Goal: Task Accomplishment & Management: Complete application form

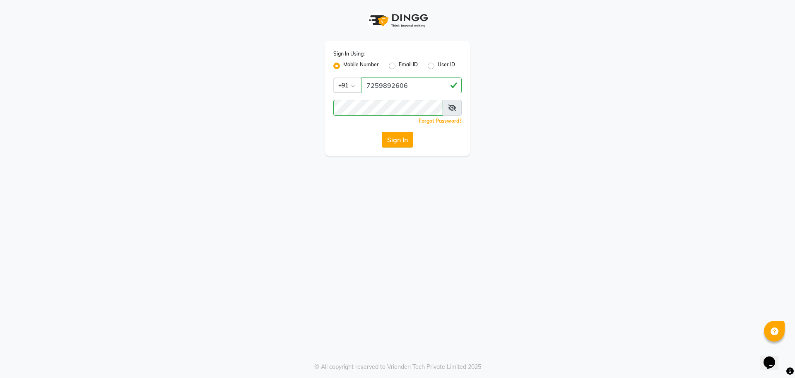
click at [398, 140] on button "Sign In" at bounding box center [397, 140] width 31 height 16
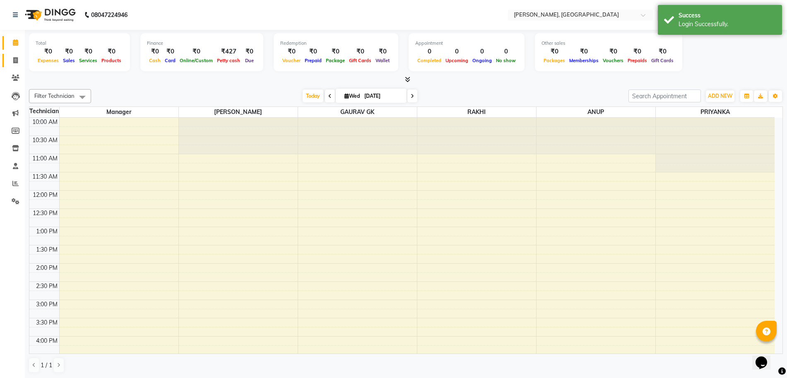
click at [16, 57] on icon at bounding box center [15, 60] width 5 height 6
select select "service"
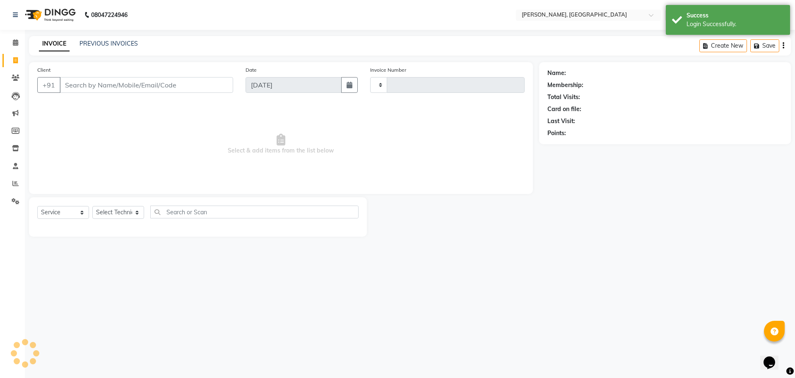
type input "1139"
select select "7674"
click at [132, 44] on link "PREVIOUS INVOICES" at bounding box center [109, 43] width 58 height 7
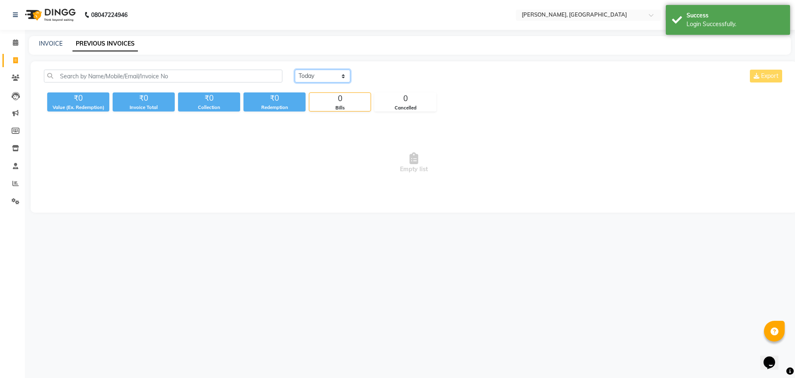
click at [344, 79] on select "[DATE] [DATE] Custom Range" at bounding box center [322, 76] width 55 height 13
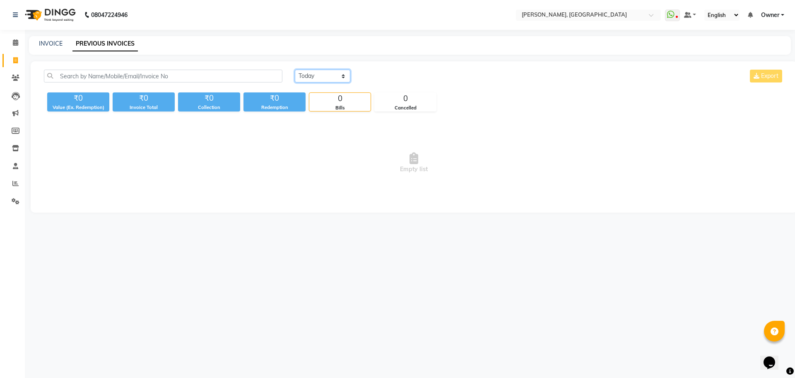
select select "[DATE]"
click at [295, 70] on select "[DATE] [DATE] Custom Range" at bounding box center [322, 76] width 55 height 13
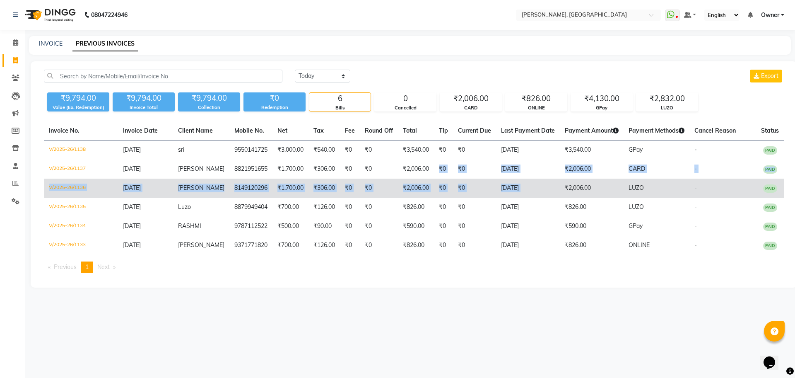
drag, startPoint x: 430, startPoint y: 165, endPoint x: 553, endPoint y: 182, distance: 123.7
click at [553, 182] on tbody "V/2025-26/1138 [DATE] sri 9550141725 ₹3,000.00 ₹540.00 ₹0 ₹0 ₹3,540.00 ₹0 ₹0 [D…" at bounding box center [414, 197] width 740 height 115
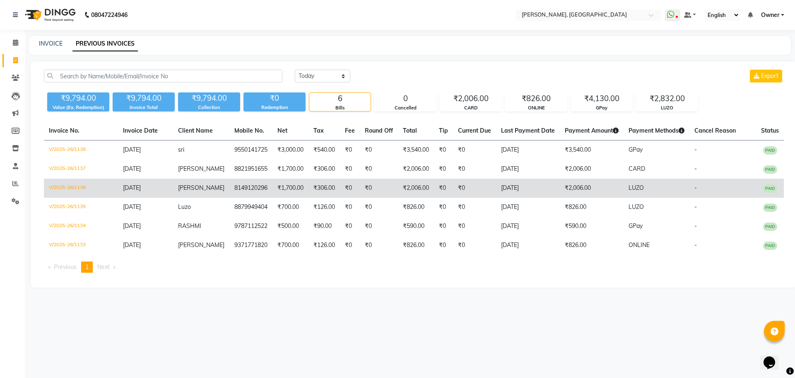
click at [576, 192] on td "₹2,006.00" at bounding box center [592, 187] width 64 height 19
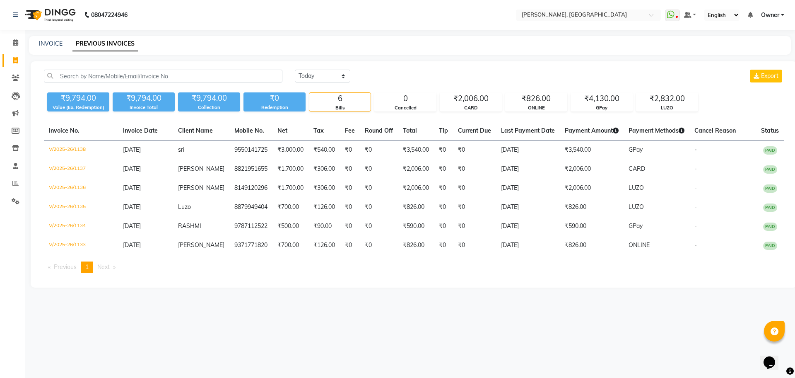
click at [50, 38] on div "INVOICE PREVIOUS INVOICES" at bounding box center [410, 45] width 762 height 19
click at [48, 45] on link "INVOICE" at bounding box center [51, 43] width 24 height 7
select select "7674"
select select "service"
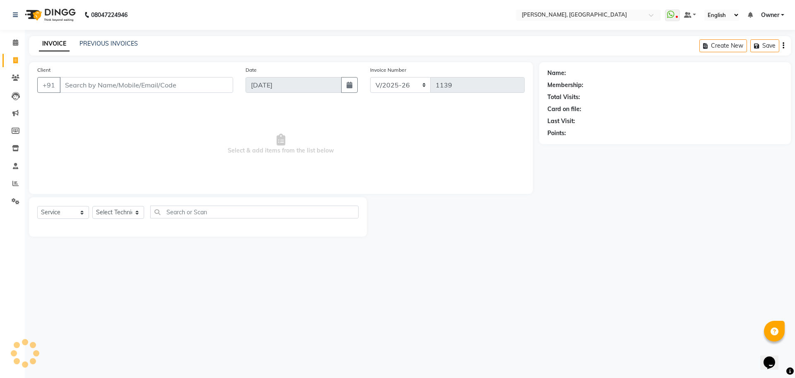
click at [114, 36] on div "08047224946 Select Location × Nailashes, [GEOGRAPHIC_DATA] WhatsApp Status ✕ St…" at bounding box center [397, 189] width 795 height 378
click at [112, 42] on link "PREVIOUS INVOICES" at bounding box center [109, 43] width 58 height 7
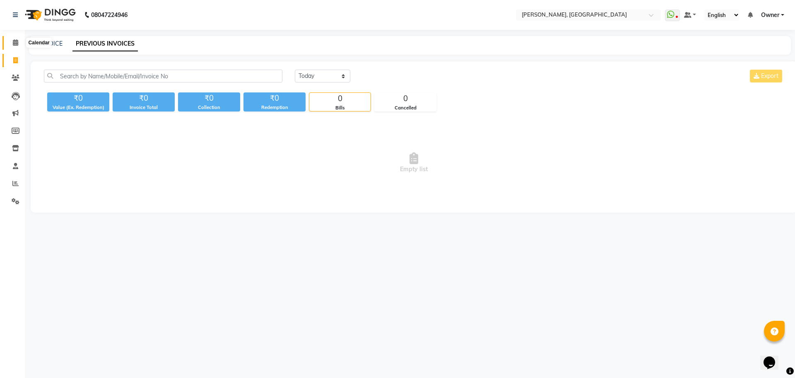
click at [14, 43] on icon at bounding box center [15, 42] width 5 height 6
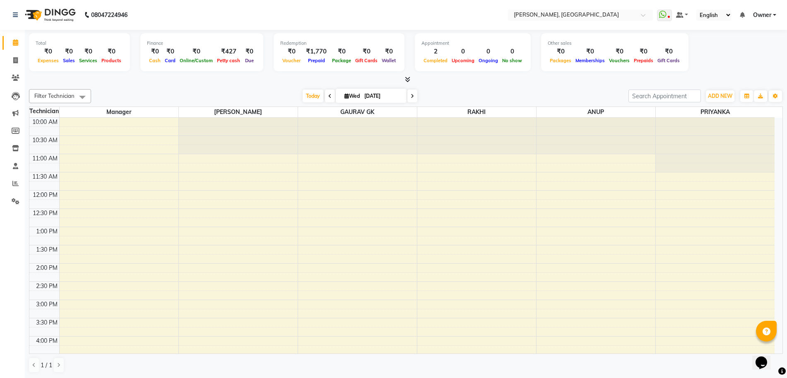
click at [405, 77] on icon at bounding box center [407, 79] width 5 height 6
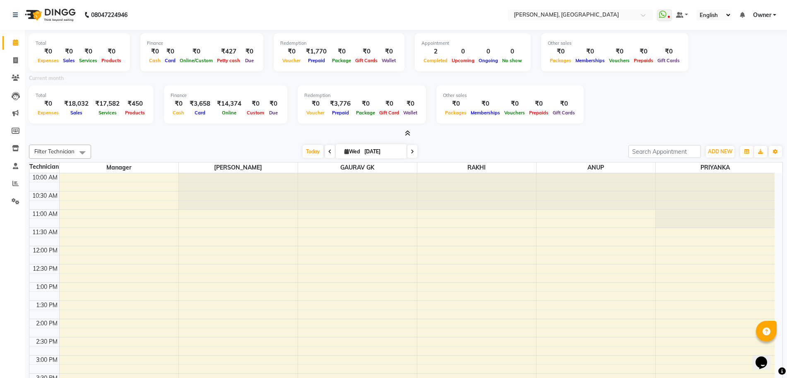
click at [407, 131] on icon at bounding box center [407, 133] width 5 height 6
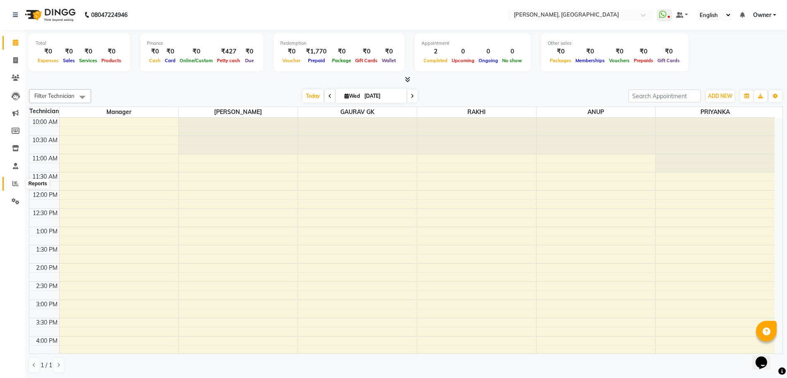
click at [15, 179] on span at bounding box center [15, 184] width 14 height 10
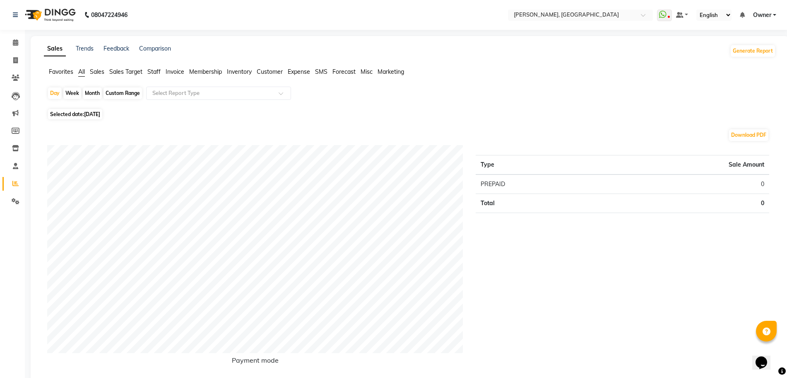
click at [94, 91] on div "Month" at bounding box center [92, 93] width 19 height 12
select select "9"
select select "2025"
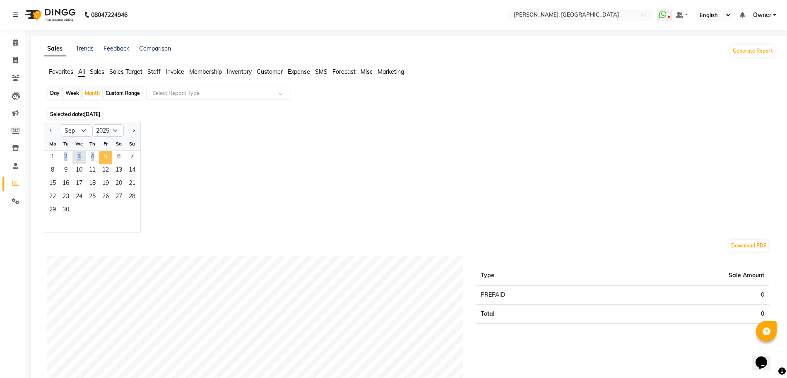
drag, startPoint x: 51, startPoint y: 157, endPoint x: 104, endPoint y: 163, distance: 52.5
click at [104, 163] on div "1 2 3 4 5 6 7" at bounding box center [92, 157] width 96 height 13
click at [198, 154] on div "Jan Feb Mar Apr May Jun [DATE] Aug Sep Oct Nov [DATE] 2016 2017 2018 2019 2020 …" at bounding box center [410, 177] width 732 height 111
click at [49, 156] on span "1" at bounding box center [52, 157] width 13 height 13
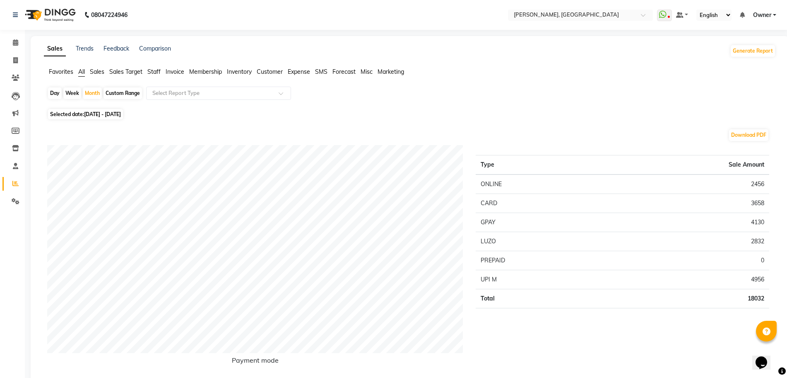
click at [53, 91] on div "Day" at bounding box center [55, 93] width 14 height 12
select select "9"
select select "2025"
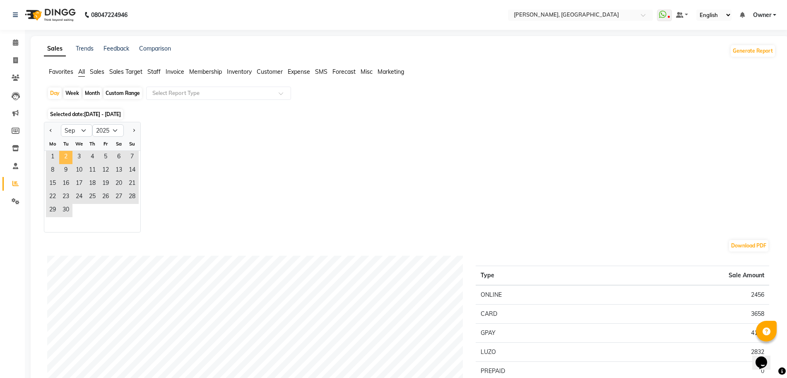
click at [61, 159] on span "2" at bounding box center [65, 157] width 13 height 13
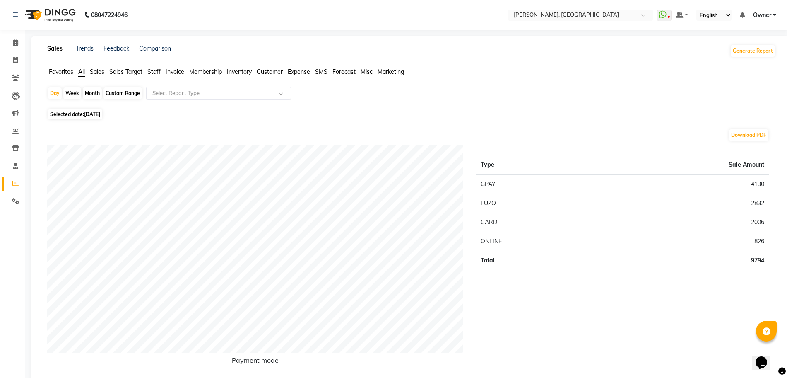
click at [245, 92] on input "text" at bounding box center [210, 93] width 119 height 8
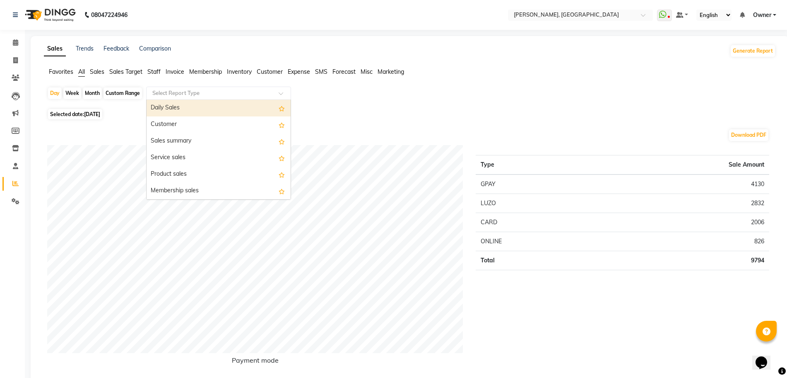
click at [270, 94] on div at bounding box center [219, 93] width 144 height 8
click at [253, 102] on div "Daily Sales" at bounding box center [219, 108] width 144 height 17
click at [253, 102] on div "Day Week Month Custom Range Select Report Type Daily Sales Customer Sales summa…" at bounding box center [410, 97] width 726 height 20
select select "full_report"
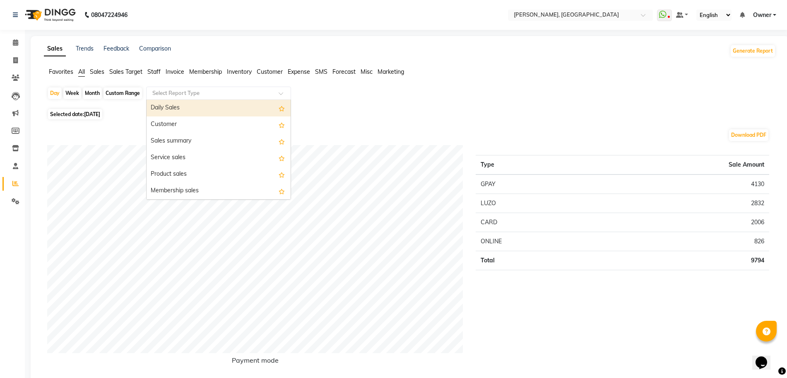
select select "csv"
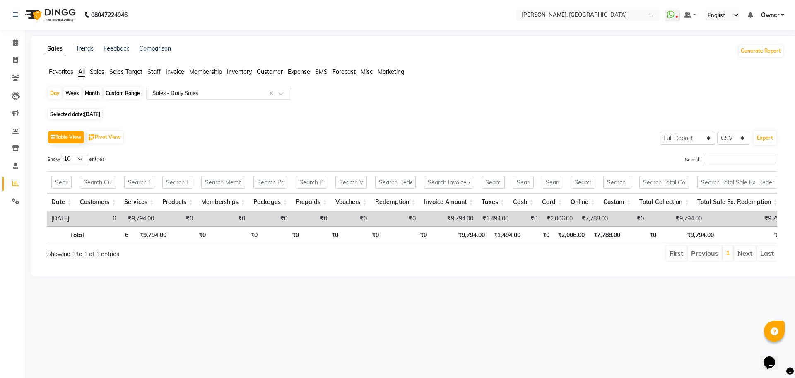
click at [243, 93] on input "text" at bounding box center [210, 93] width 119 height 8
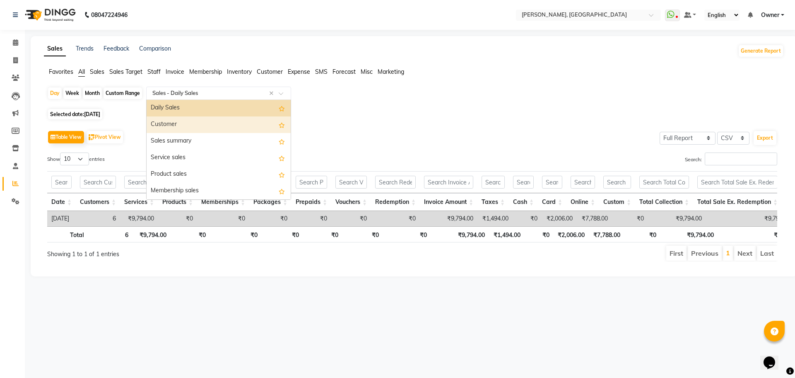
click at [197, 121] on div "Customer" at bounding box center [219, 124] width 144 height 17
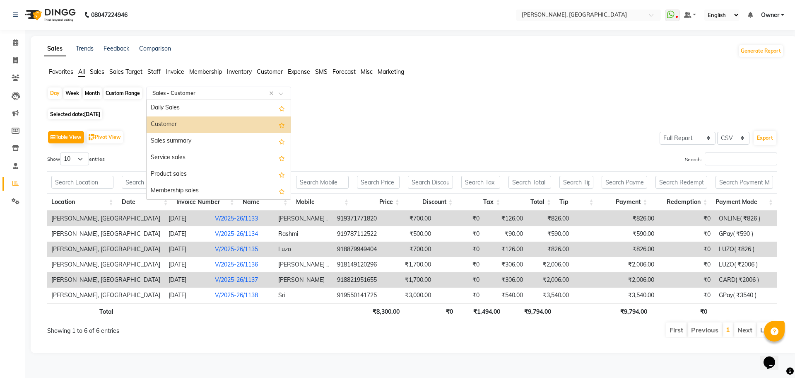
click at [199, 97] on input "text" at bounding box center [210, 93] width 119 height 8
click at [192, 108] on div "Daily Sales" at bounding box center [219, 108] width 144 height 17
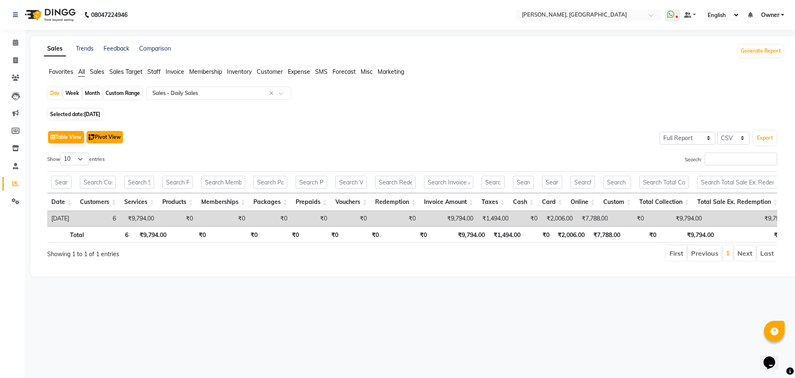
click at [113, 135] on button "Pivot View" at bounding box center [105, 137] width 36 height 12
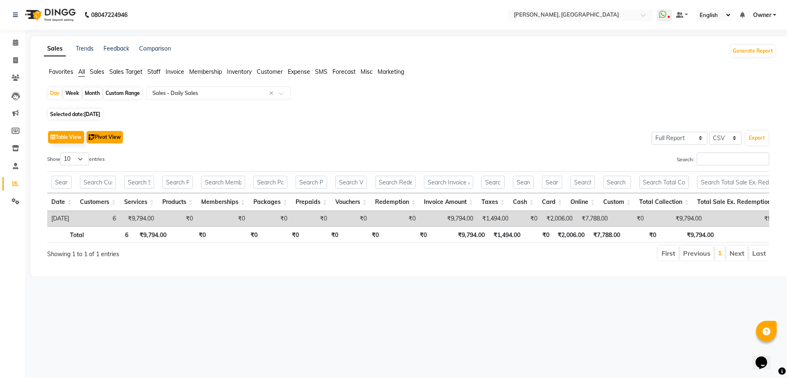
select select "full_report"
select select "csv"
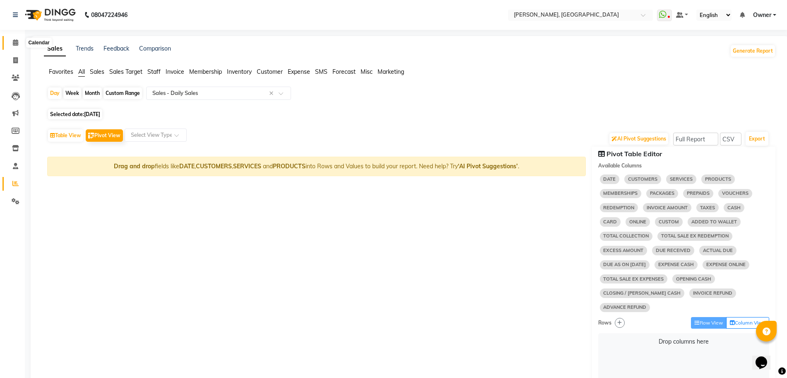
click at [12, 43] on span at bounding box center [15, 43] width 14 height 10
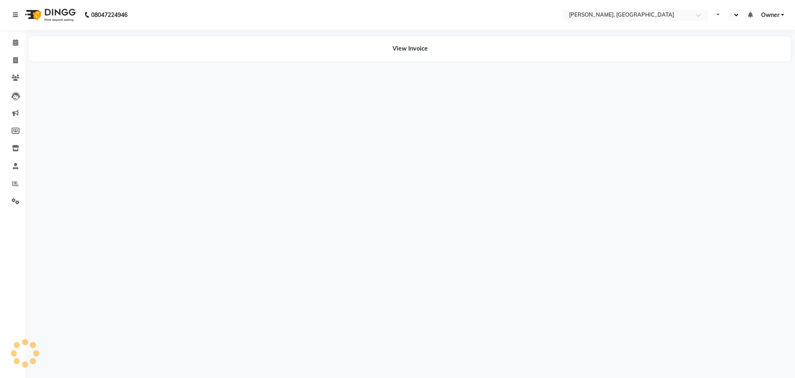
select select "en"
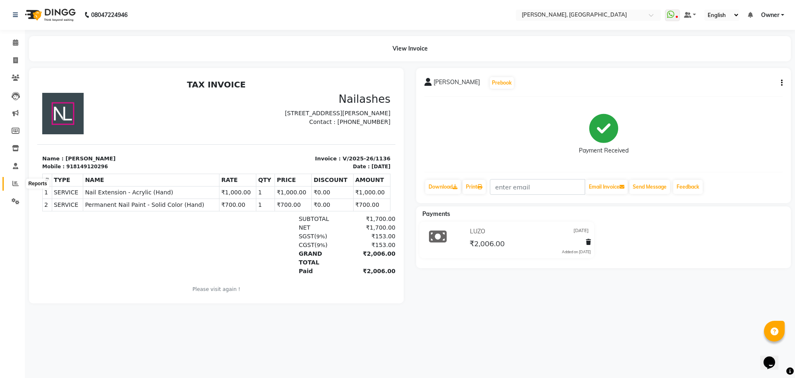
click at [14, 185] on icon at bounding box center [15, 183] width 6 height 6
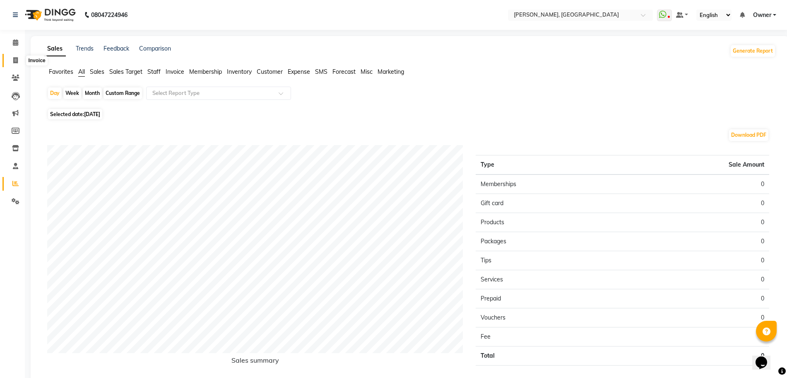
click at [14, 60] on icon at bounding box center [15, 60] width 5 height 6
select select "service"
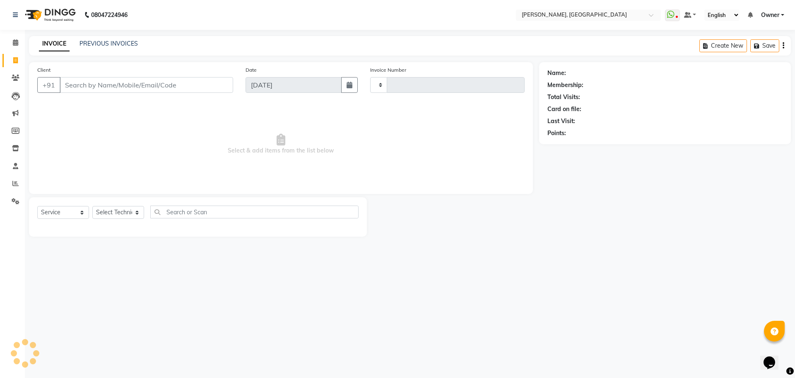
type input "1139"
select select "7674"
click at [84, 42] on link "PREVIOUS INVOICES" at bounding box center [109, 43] width 58 height 7
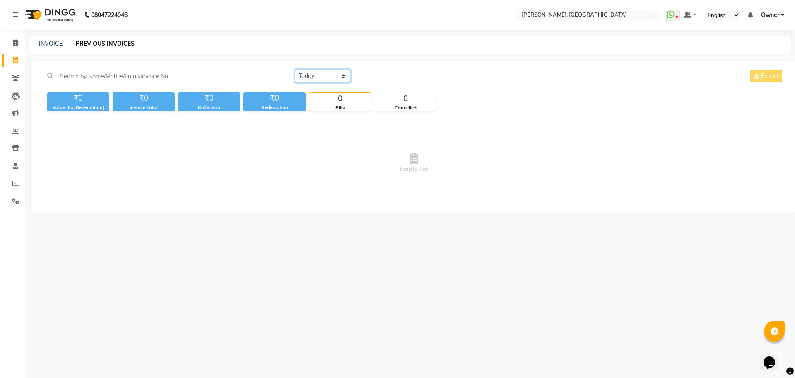
click at [303, 74] on select "[DATE] [DATE] Custom Range" at bounding box center [322, 76] width 55 height 13
select select "[DATE]"
click at [295, 70] on select "[DATE] [DATE] Custom Range" at bounding box center [322, 76] width 55 height 13
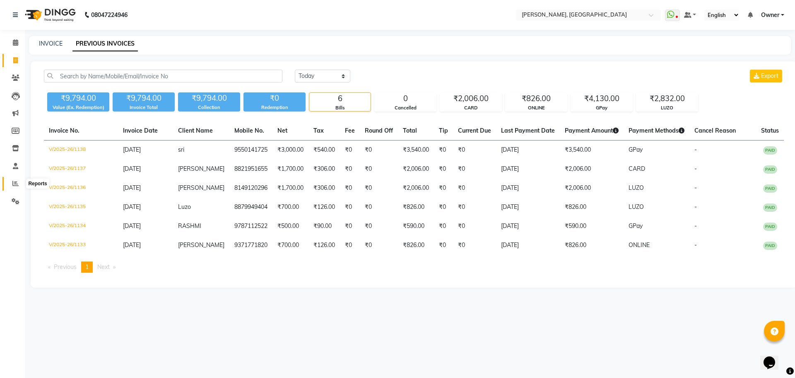
click at [22, 182] on span at bounding box center [15, 184] width 14 height 10
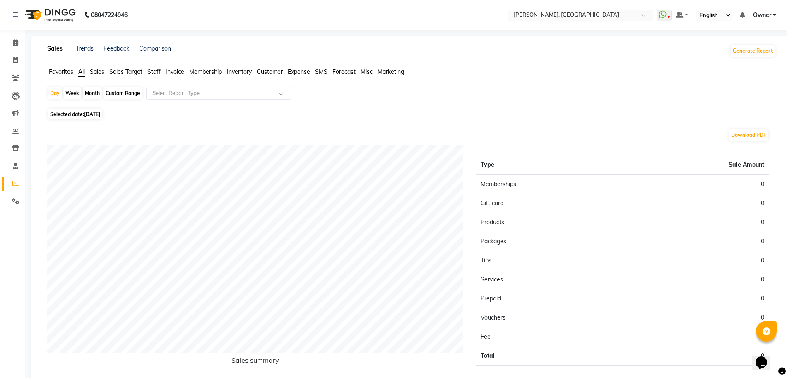
click at [96, 113] on span "[DATE]" at bounding box center [92, 114] width 16 height 6
select select "9"
select select "2025"
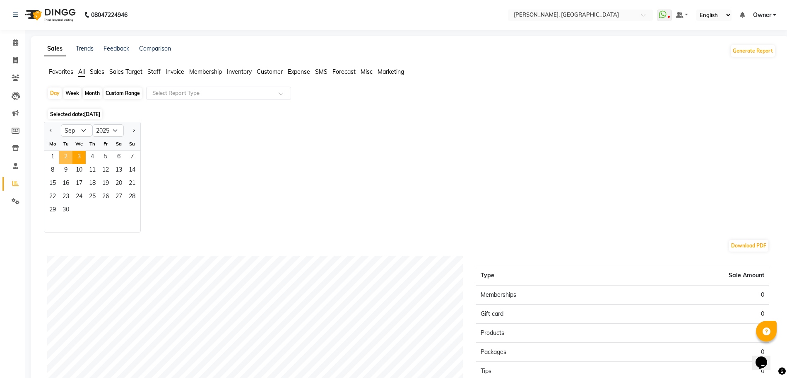
click at [69, 156] on span "2" at bounding box center [65, 157] width 13 height 13
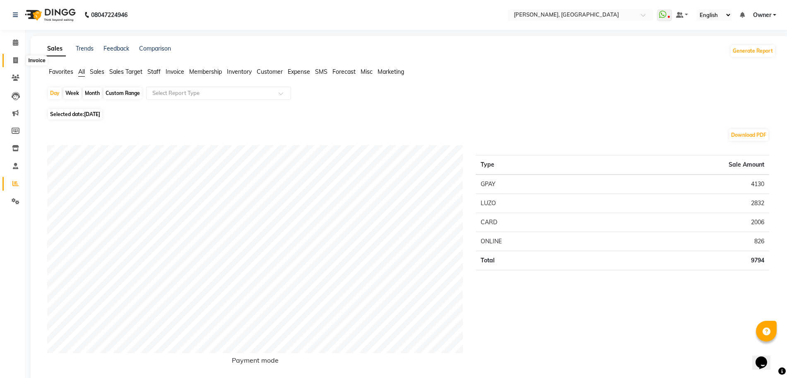
click at [15, 61] on icon at bounding box center [15, 60] width 5 height 6
select select "service"
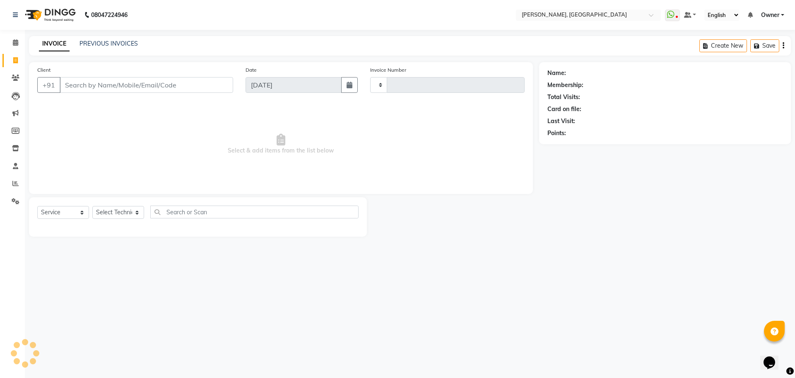
type input "1139"
select select "7674"
click at [89, 43] on link "PREVIOUS INVOICES" at bounding box center [109, 43] width 58 height 7
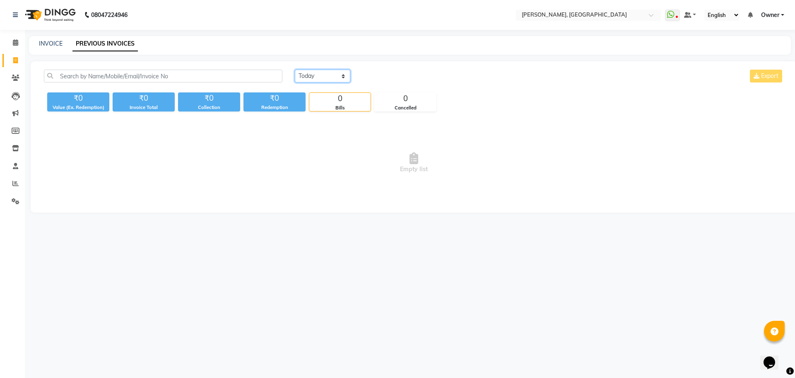
click at [327, 77] on select "[DATE] [DATE] Custom Range" at bounding box center [322, 76] width 55 height 13
select select "[DATE]"
click at [295, 70] on select "[DATE] [DATE] Custom Range" at bounding box center [322, 76] width 55 height 13
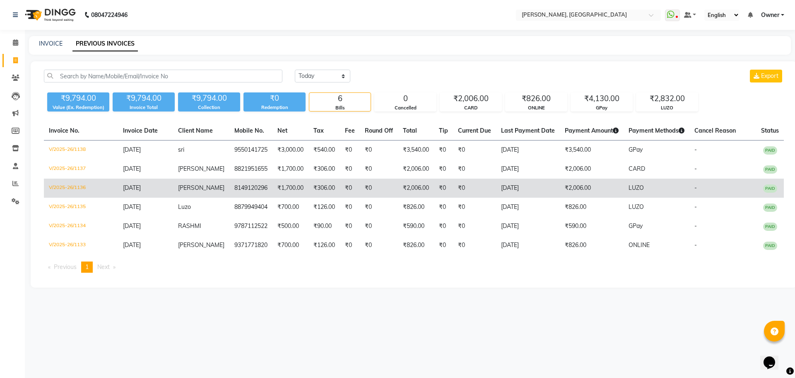
click at [598, 186] on td "₹2,006.00" at bounding box center [592, 187] width 64 height 19
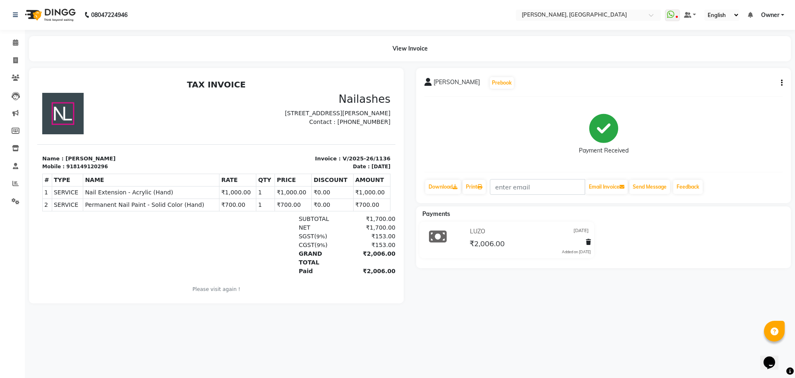
click at [781, 83] on icon "button" at bounding box center [782, 83] width 2 height 0
click at [751, 83] on div "Edit Item Staff" at bounding box center [740, 83] width 57 height 10
select select "86057"
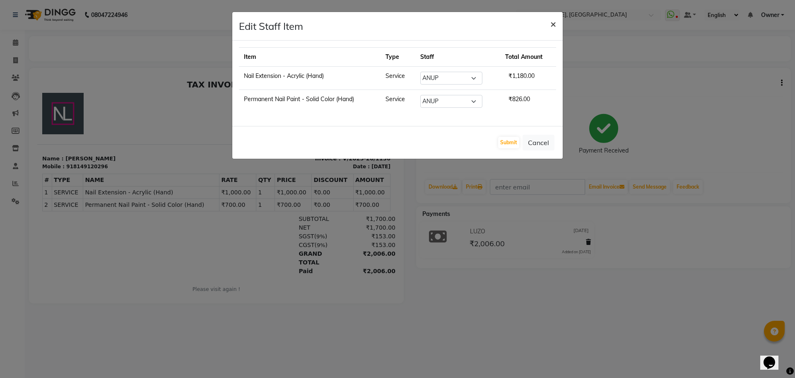
click at [549, 26] on button "×" at bounding box center [553, 23] width 19 height 23
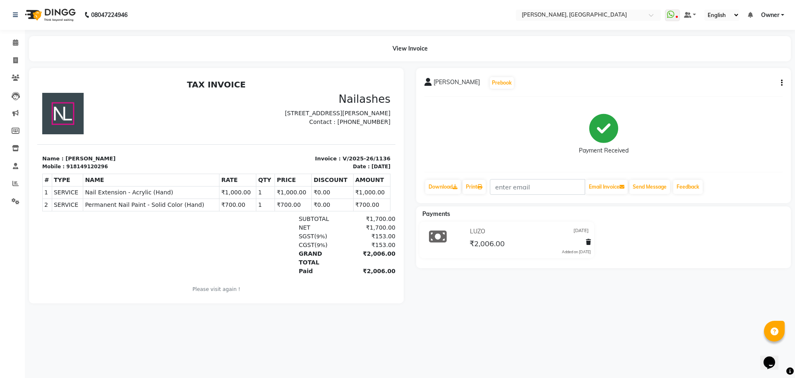
click at [489, 231] on div "LUZO 02-09-2025" at bounding box center [529, 231] width 123 height 13
drag, startPoint x: 489, startPoint y: 231, endPoint x: 478, endPoint y: 234, distance: 11.6
click at [478, 234] on div "LUZO 02-09-2025" at bounding box center [529, 231] width 123 height 13
click at [14, 57] on icon at bounding box center [15, 60] width 5 height 6
select select "7674"
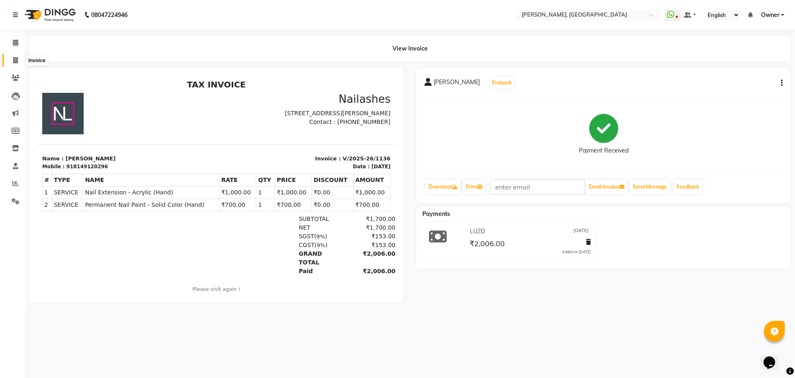
select select "service"
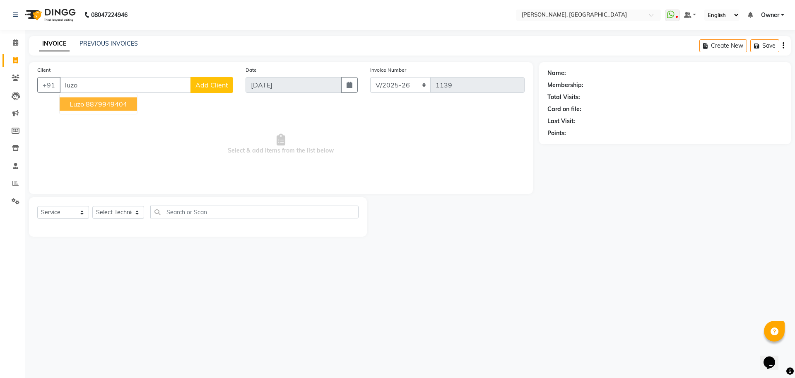
click at [95, 106] on ngb-highlight "8879949404" at bounding box center [106, 104] width 41 height 8
type input "8879949404"
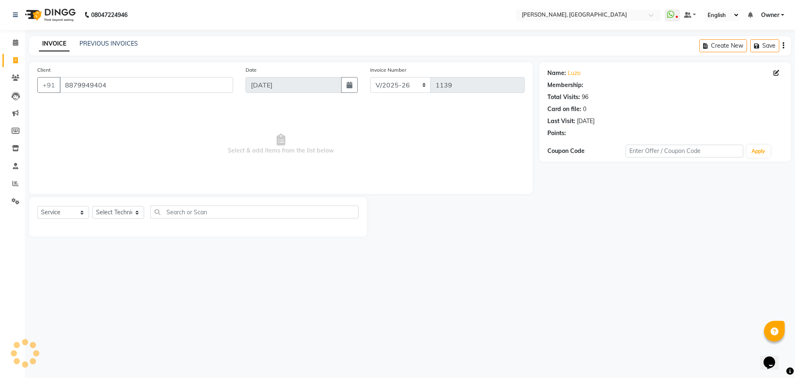
select select "1: Object"
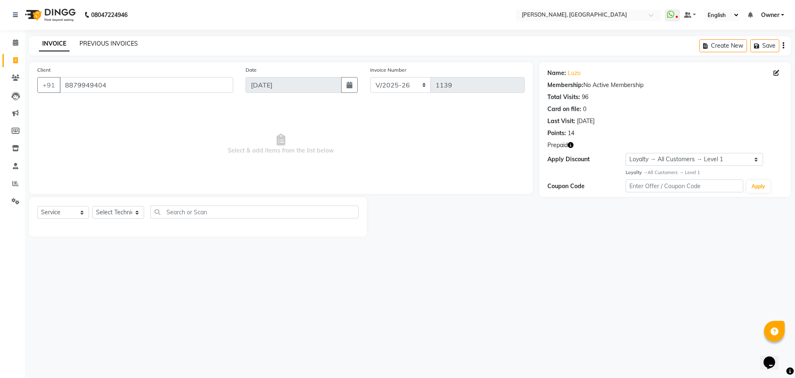
click at [112, 42] on link "PREVIOUS INVOICES" at bounding box center [109, 43] width 58 height 7
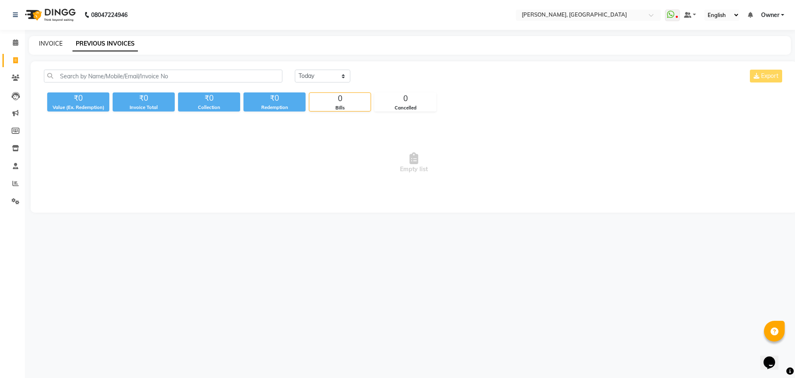
click at [48, 40] on link "INVOICE" at bounding box center [51, 43] width 24 height 7
select select "7674"
select select "service"
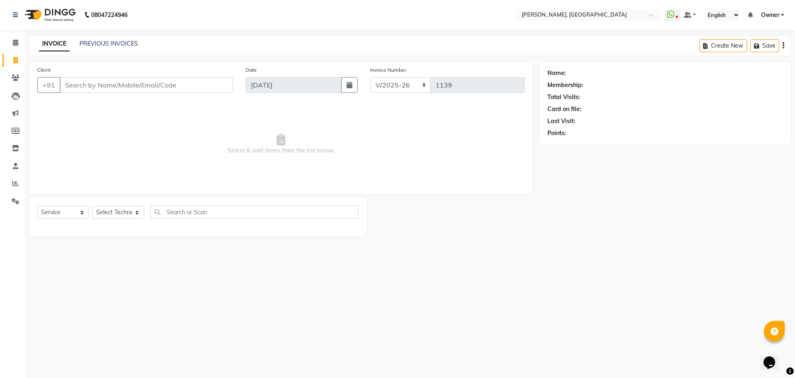
click at [85, 38] on div "INVOICE PREVIOUS INVOICES Create New Save" at bounding box center [410, 45] width 762 height 19
click at [87, 41] on link "PREVIOUS INVOICES" at bounding box center [109, 43] width 58 height 7
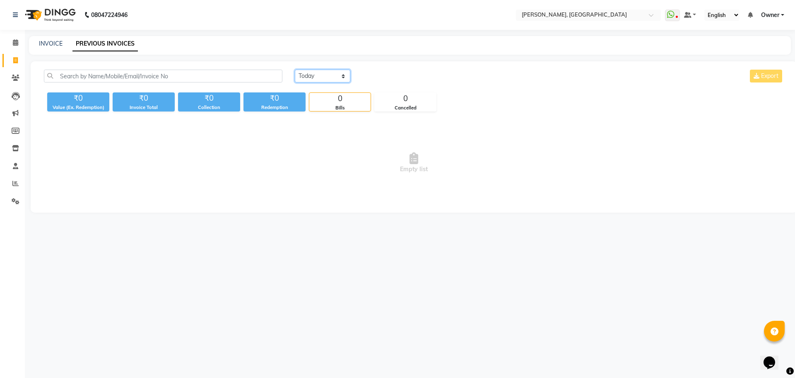
click at [329, 73] on select "[DATE] [DATE] Custom Range" at bounding box center [322, 76] width 55 height 13
select select "[DATE]"
click at [295, 70] on select "[DATE] [DATE] Custom Range" at bounding box center [322, 76] width 55 height 13
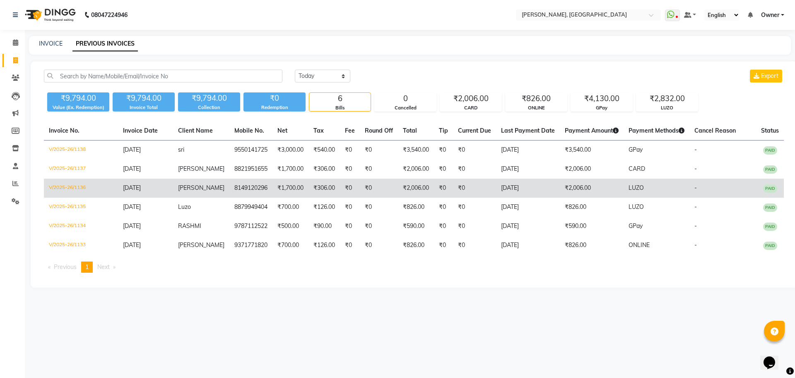
click at [674, 187] on td "LUZO" at bounding box center [657, 187] width 66 height 19
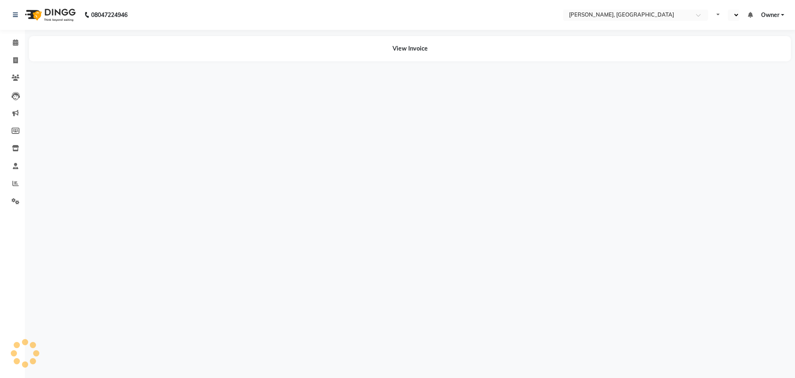
select select "en"
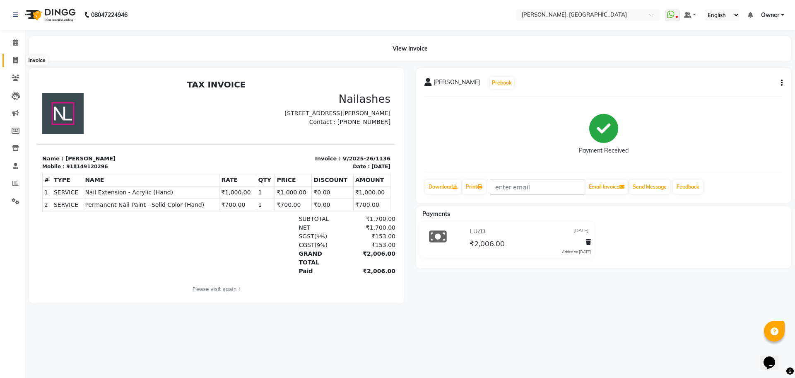
click at [18, 61] on span at bounding box center [15, 61] width 14 height 10
select select "service"
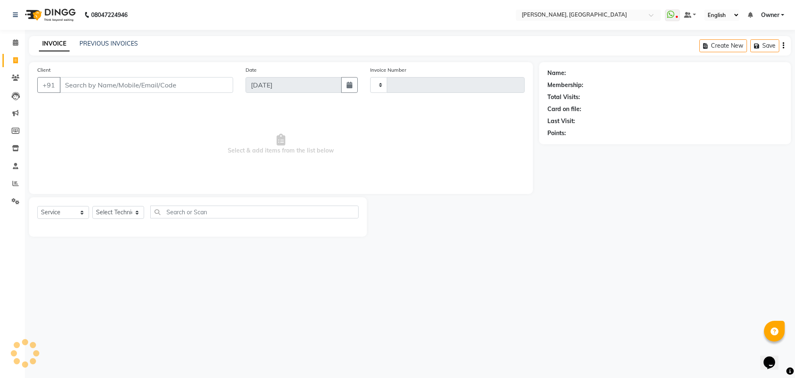
type input "1139"
select select "7674"
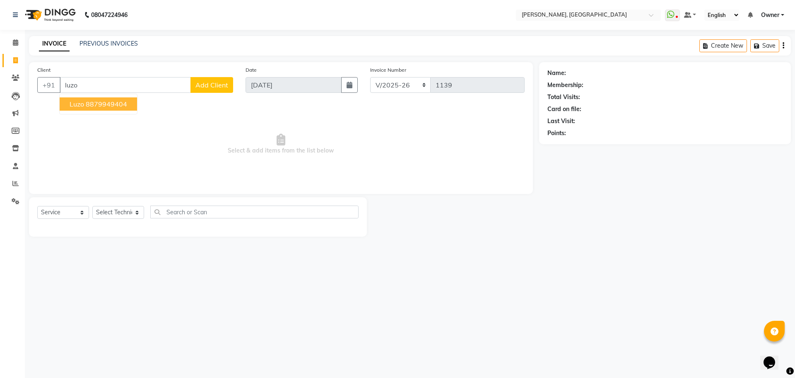
click at [96, 108] on button "Luzo 8879949404" at bounding box center [98, 103] width 77 height 13
type input "8879949404"
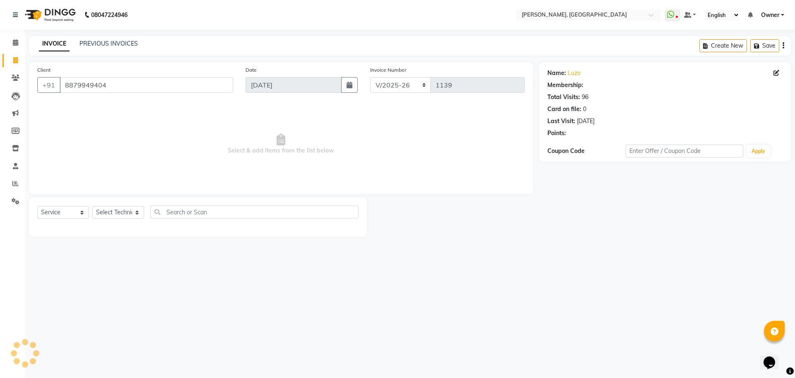
select select "1: Object"
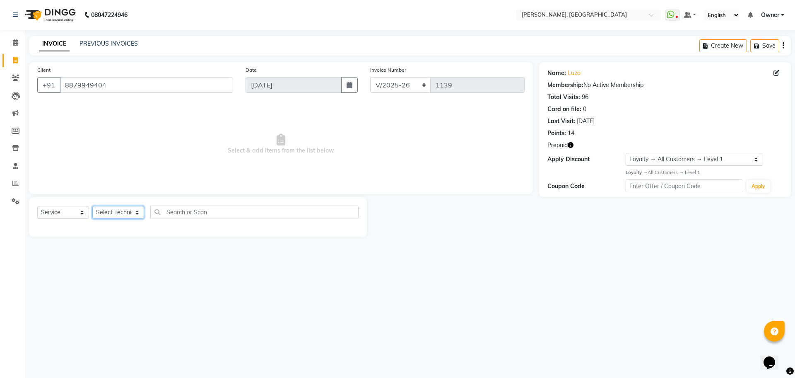
click at [130, 212] on select "Select Technician ANUP GAURAV GK Manager Owner Prashant PRIYANKA RAKHI SANJANA" at bounding box center [118, 212] width 52 height 13
select select "86057"
click at [92, 206] on select "Select Technician ANUP GAURAV GK Manager Owner Prashant PRIYANKA RAKHI SANJANA" at bounding box center [118, 212] width 52 height 13
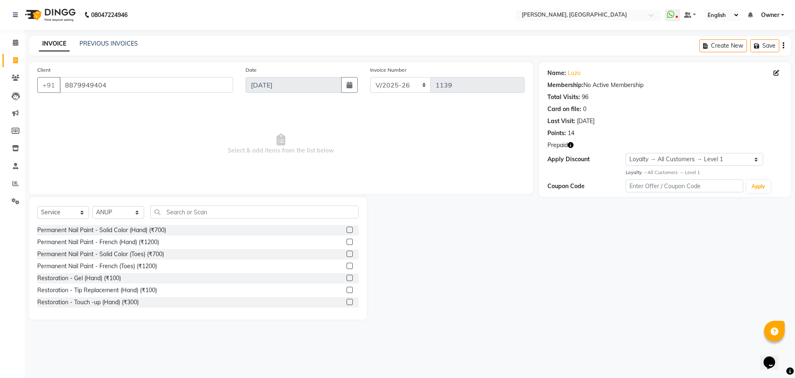
click at [347, 230] on label at bounding box center [350, 230] width 6 height 6
click at [347, 230] on input "checkbox" at bounding box center [349, 229] width 5 height 5
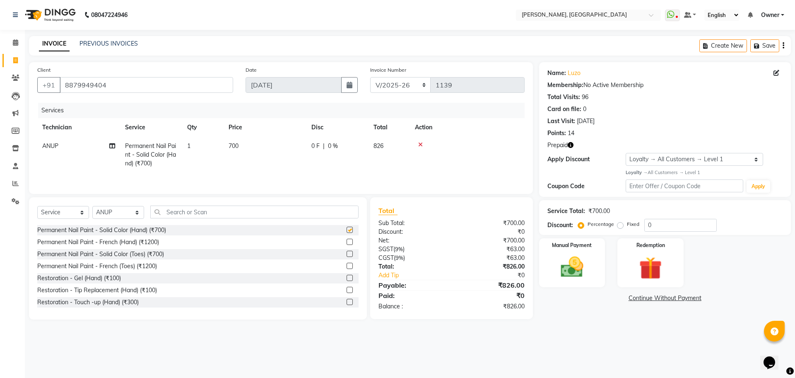
checkbox input "false"
click at [594, 258] on div "Manual Payment" at bounding box center [572, 262] width 69 height 51
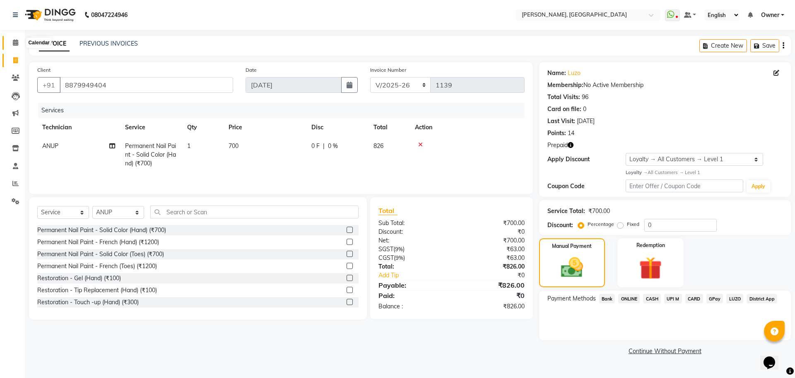
click at [15, 38] on span at bounding box center [15, 43] width 14 height 10
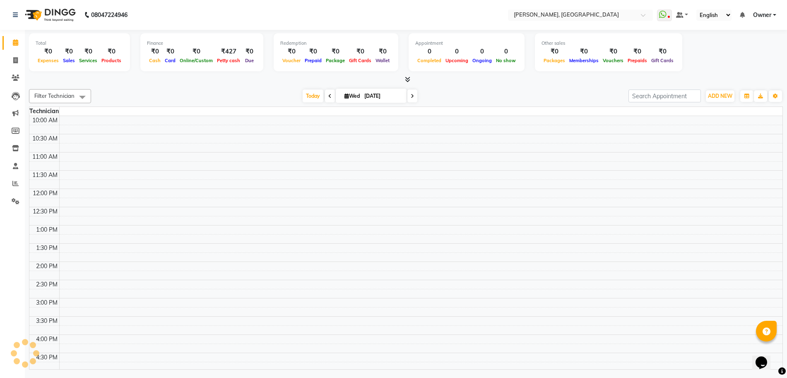
scroll to position [186, 0]
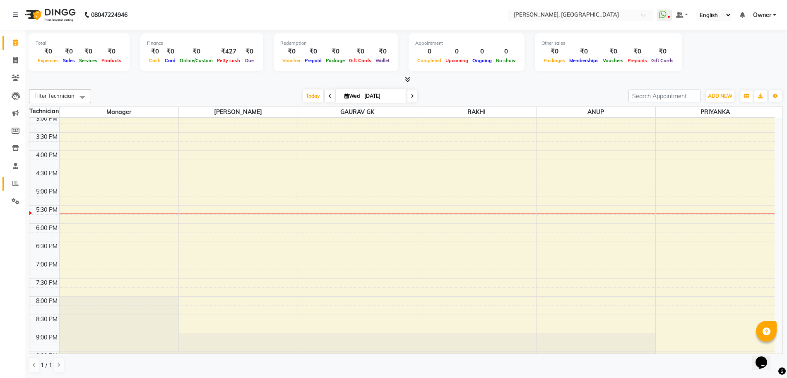
click at [8, 183] on link "Reports" at bounding box center [12, 184] width 20 height 14
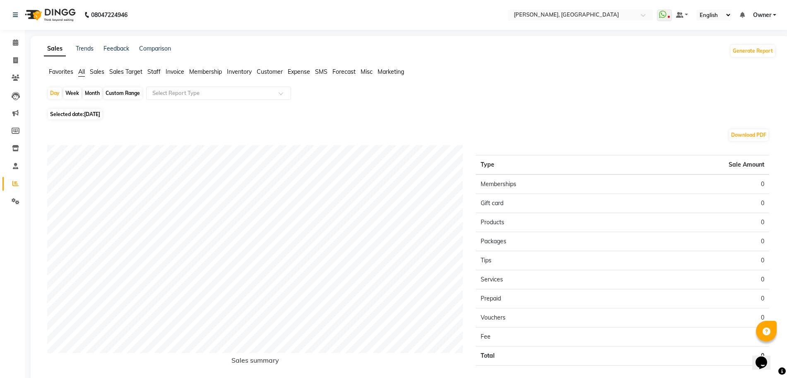
click at [78, 116] on span "Selected date: 03-09-2025" at bounding box center [75, 114] width 54 height 10
select select "9"
select select "2025"
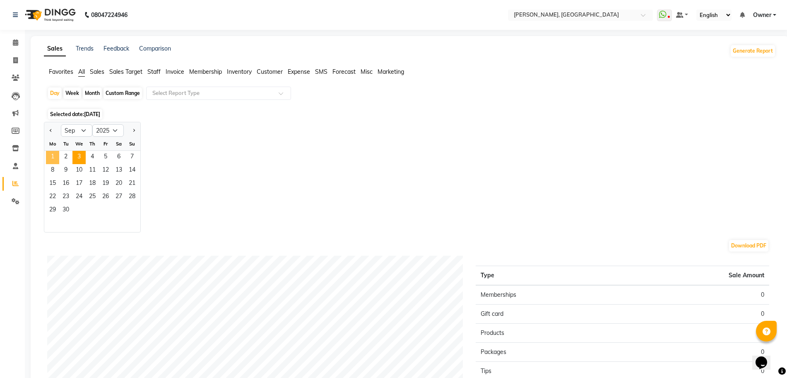
click at [50, 156] on span "1" at bounding box center [52, 157] width 13 height 13
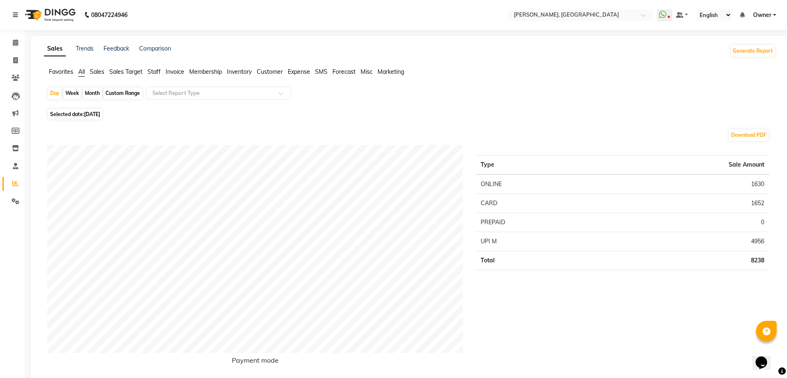
click at [100, 113] on span "01-09-2025" at bounding box center [92, 114] width 16 height 6
select select "9"
select select "2025"
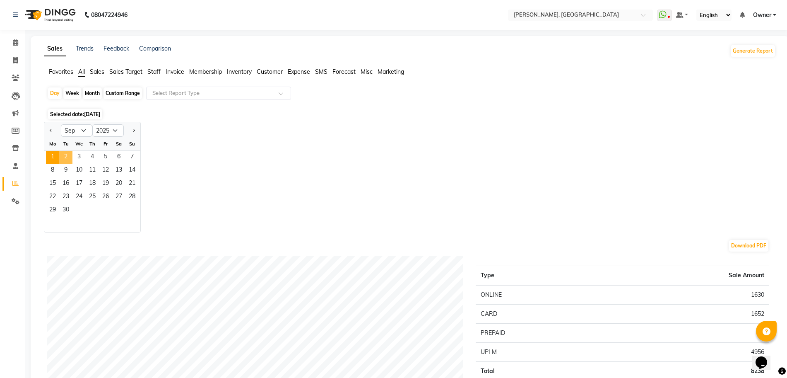
click at [60, 154] on span "2" at bounding box center [65, 157] width 13 height 13
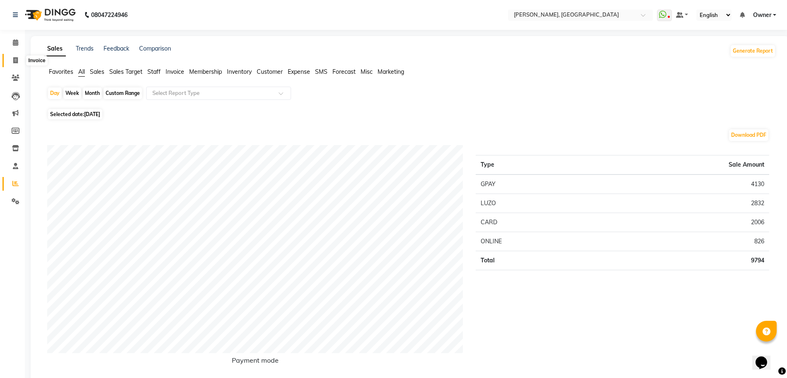
click at [14, 59] on icon at bounding box center [15, 60] width 5 height 6
select select "7674"
select select "service"
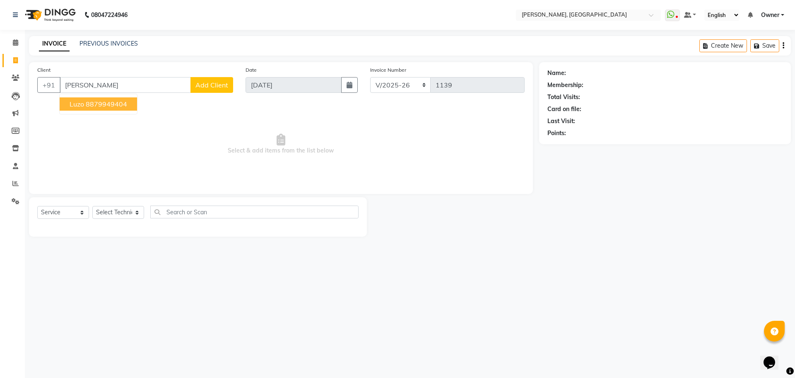
click at [101, 102] on ngb-highlight "8879949404" at bounding box center [106, 104] width 41 height 8
type input "8879949404"
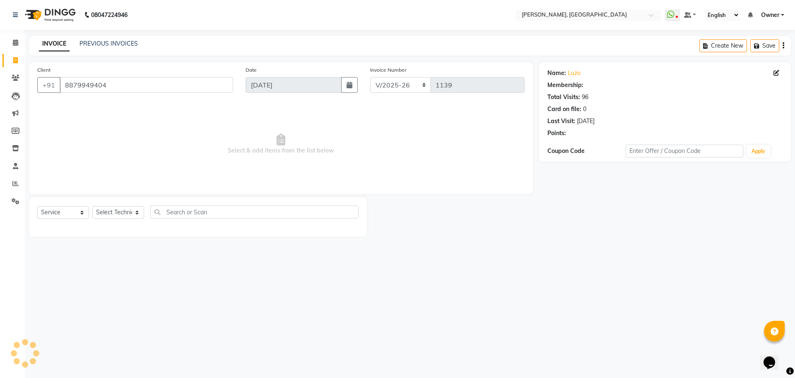
select select "1: Object"
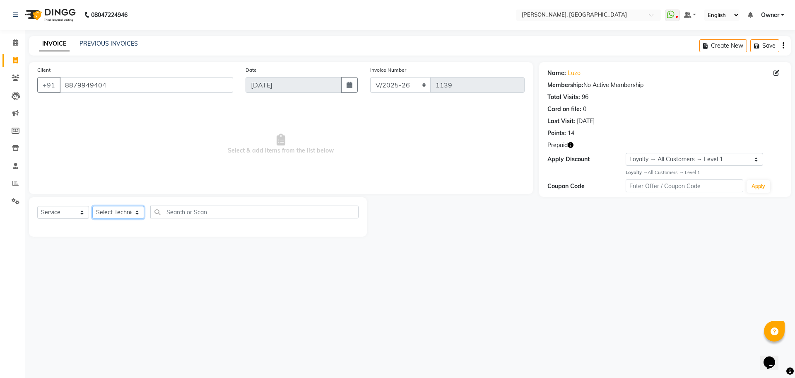
click at [115, 208] on select "Select Technician ANUP GAURAV GK Manager Owner Prashant PRIYANKA RAKHI SANJANA" at bounding box center [118, 212] width 52 height 13
select select "86057"
click at [92, 206] on select "Select Technician ANUP GAURAV GK Manager Owner Prashant PRIYANKA RAKHI SANJANA" at bounding box center [118, 212] width 52 height 13
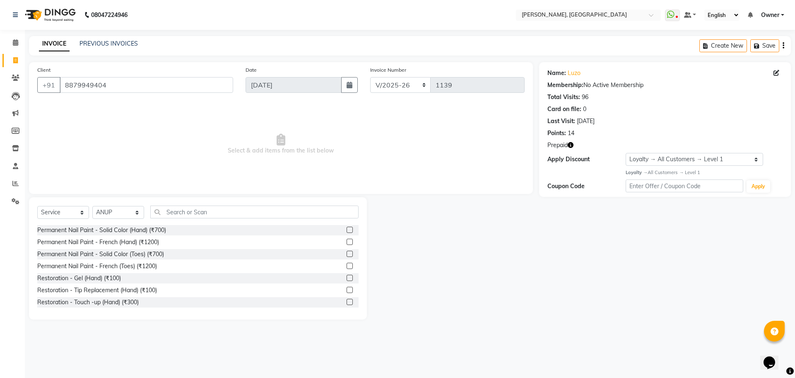
click at [347, 228] on label at bounding box center [350, 230] width 6 height 6
click at [347, 228] on input "checkbox" at bounding box center [349, 229] width 5 height 5
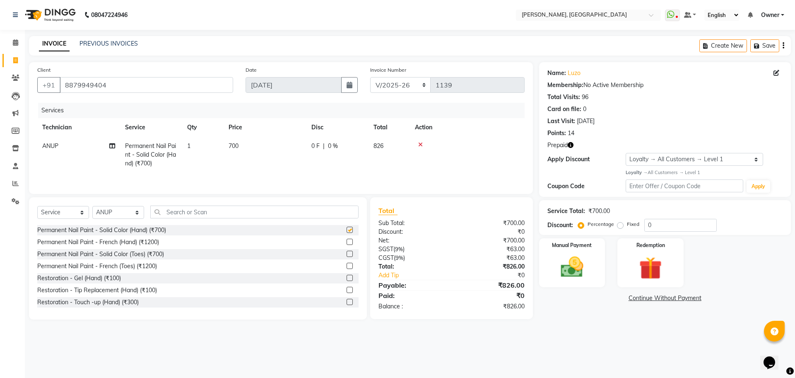
checkbox input "false"
click at [643, 265] on img at bounding box center [650, 267] width 39 height 29
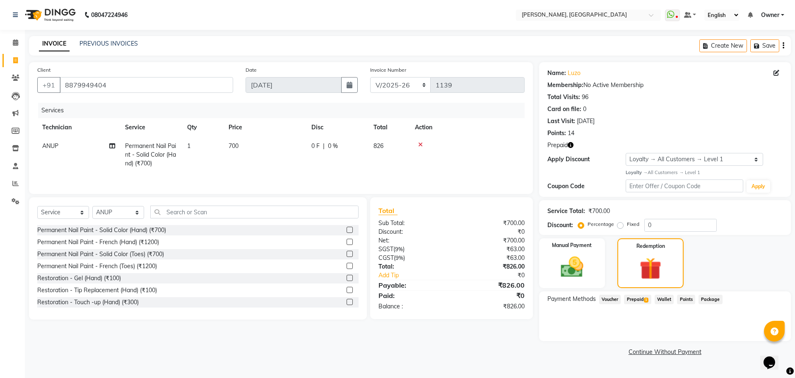
click at [634, 295] on span "Prepaid 1" at bounding box center [637, 299] width 27 height 10
click at [13, 40] on icon at bounding box center [15, 42] width 5 height 6
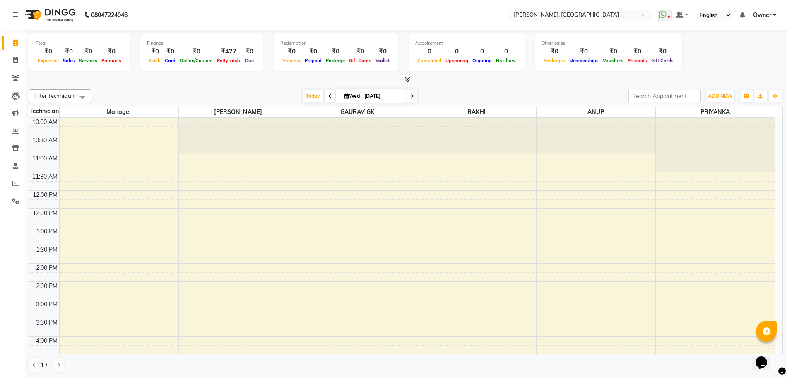
click at [773, 13] on link "Owner" at bounding box center [764, 15] width 23 height 9
click at [40, 94] on span "Filter Technician" at bounding box center [54, 95] width 40 height 7
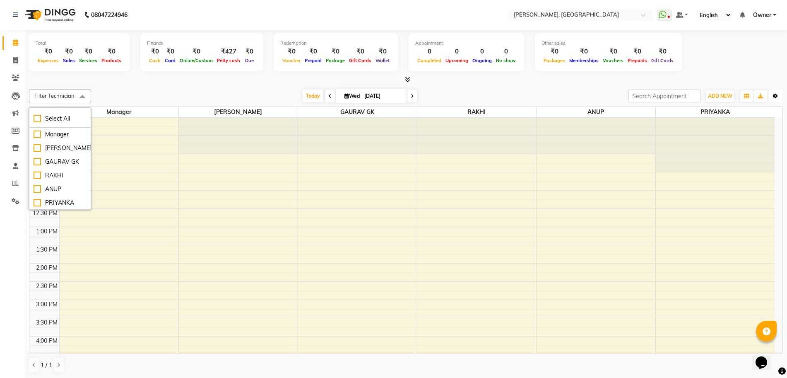
click at [777, 99] on button "Toggle Dropdown" at bounding box center [775, 96] width 13 height 12
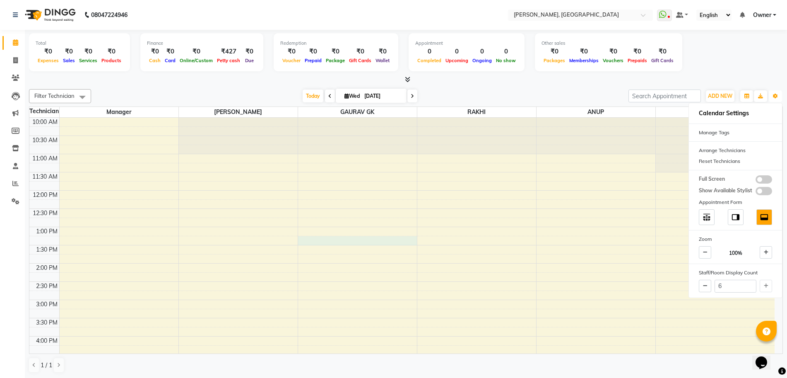
click at [364, 236] on div "10:00 AM 10:30 AM 11:00 AM 11:30 AM 12:00 PM 12:30 PM 1:00 PM 1:30 PM 2:00 PM 2…" at bounding box center [401, 336] width 745 height 437
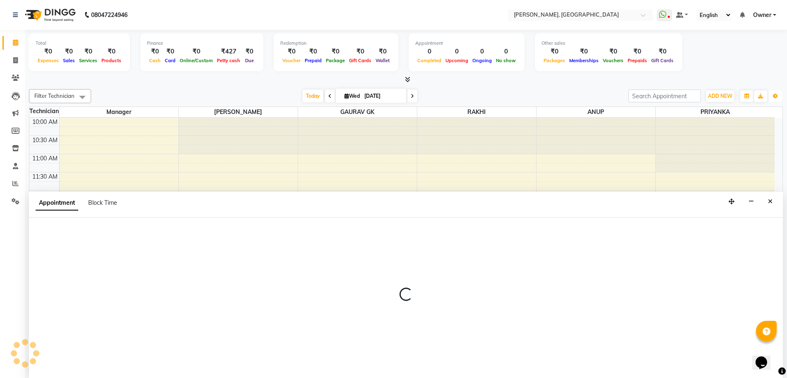
scroll to position [0, 0]
select select "86045"
select select "795"
select select "tentative"
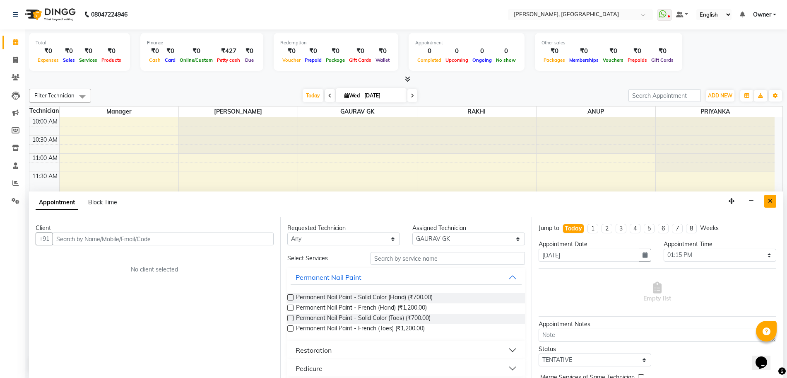
click at [767, 201] on button "Close" at bounding box center [770, 201] width 12 height 13
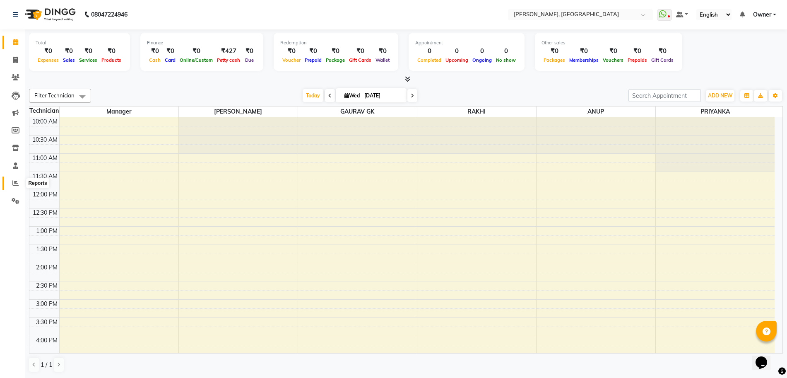
click at [15, 185] on icon at bounding box center [15, 183] width 6 height 6
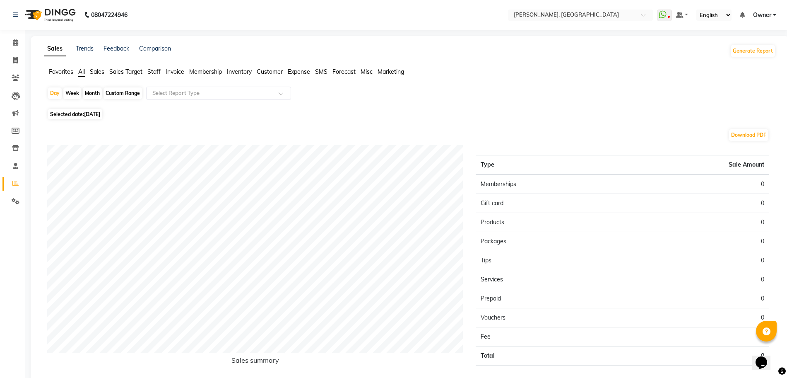
click at [93, 91] on div "Month" at bounding box center [92, 93] width 19 height 12
select select "9"
select select "2025"
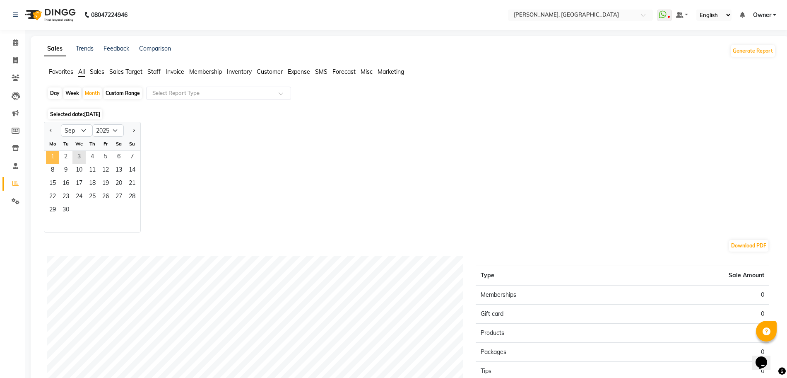
click at [53, 151] on span "1" at bounding box center [52, 157] width 13 height 13
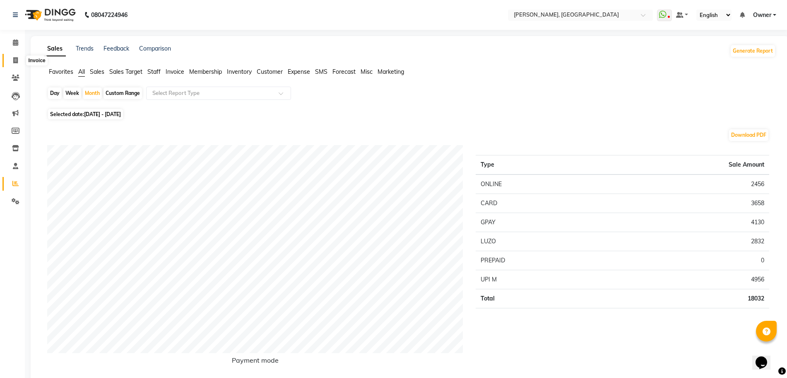
click at [17, 65] on span at bounding box center [15, 61] width 14 height 10
select select "service"
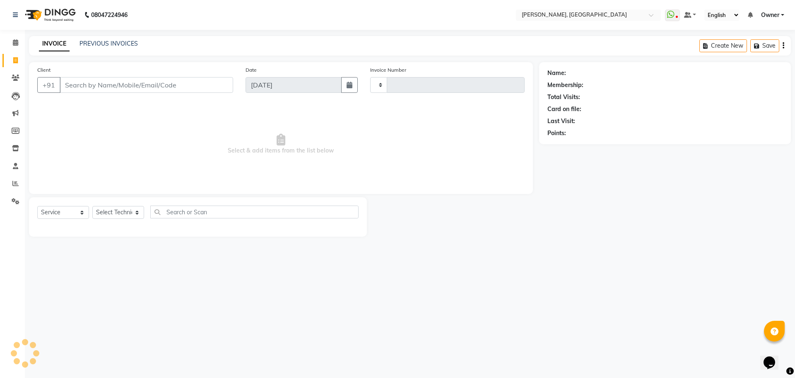
type input "1139"
select select "7674"
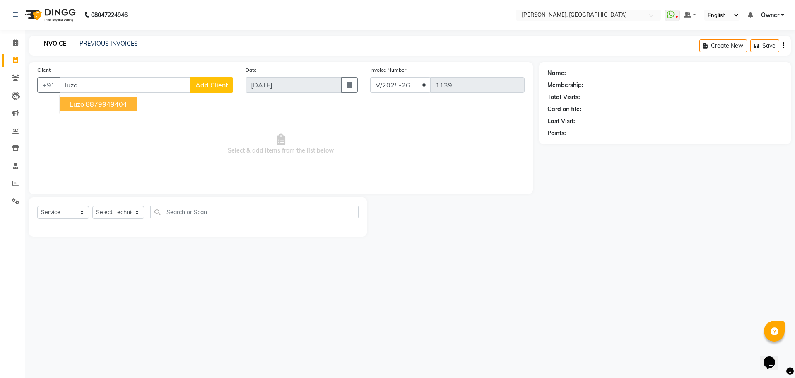
click at [112, 99] on button "Luzo 8879949404" at bounding box center [98, 103] width 77 height 13
type input "8879949404"
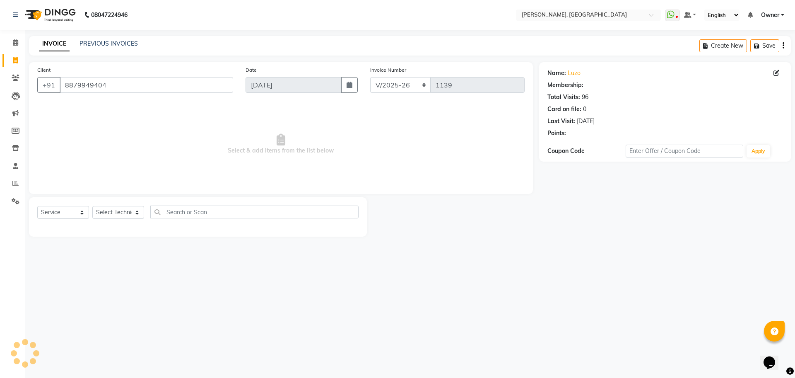
select select "1: Object"
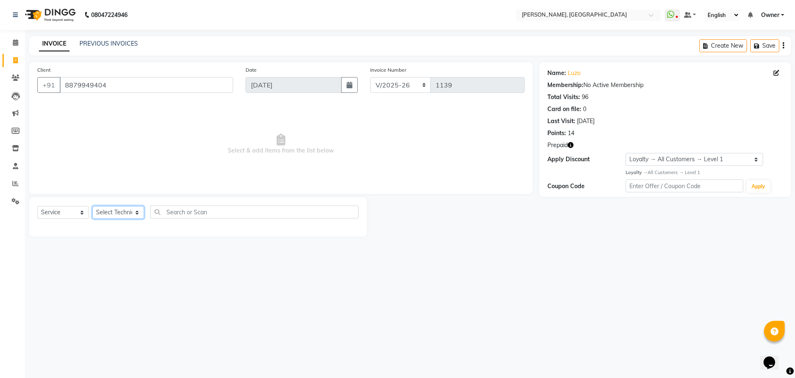
click at [118, 209] on select "Select Technician ANUP GAURAV GK Manager Owner Prashant PRIYANKA RAKHI SANJANA" at bounding box center [118, 212] width 52 height 13
select select "68414"
click at [92, 206] on select "Select Technician ANUP GAURAV GK Manager Owner Prashant PRIYANKA RAKHI SANJANA" at bounding box center [118, 212] width 52 height 13
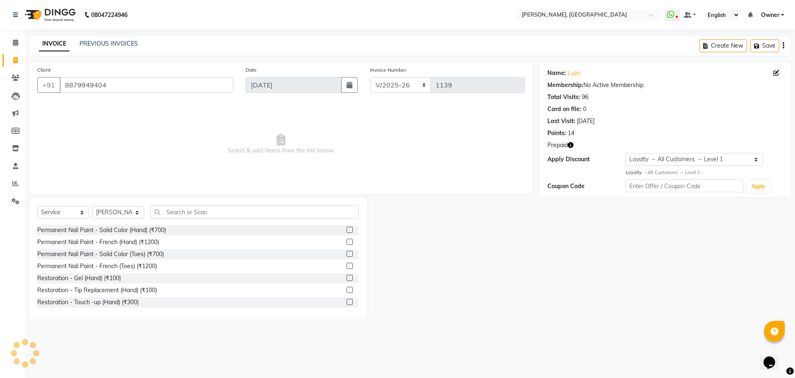
click at [347, 228] on label at bounding box center [350, 230] width 6 height 6
click at [347, 228] on input "checkbox" at bounding box center [349, 229] width 5 height 5
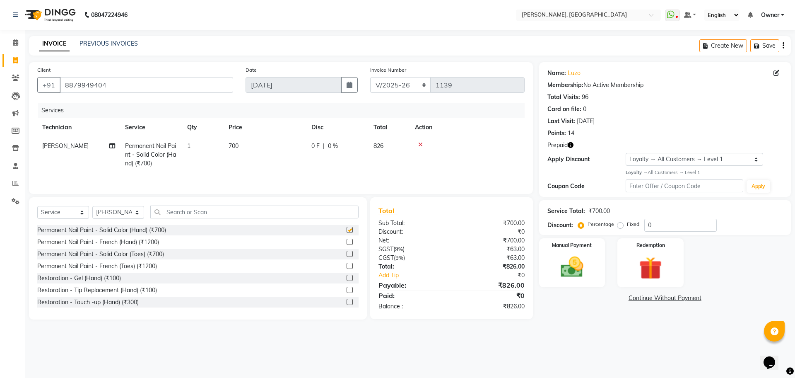
checkbox input "false"
click at [227, 210] on input "text" at bounding box center [254, 211] width 208 height 13
type input "nail art"
click at [347, 231] on label at bounding box center [350, 230] width 6 height 6
click at [347, 231] on input "checkbox" at bounding box center [349, 229] width 5 height 5
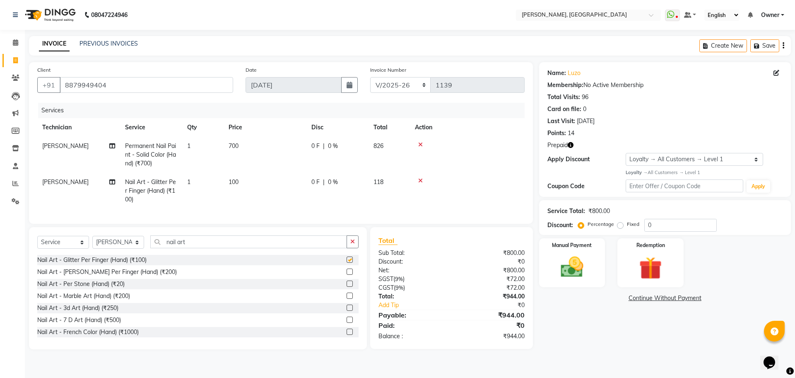
checkbox input "false"
click at [292, 246] on input "nail art" at bounding box center [248, 241] width 197 height 13
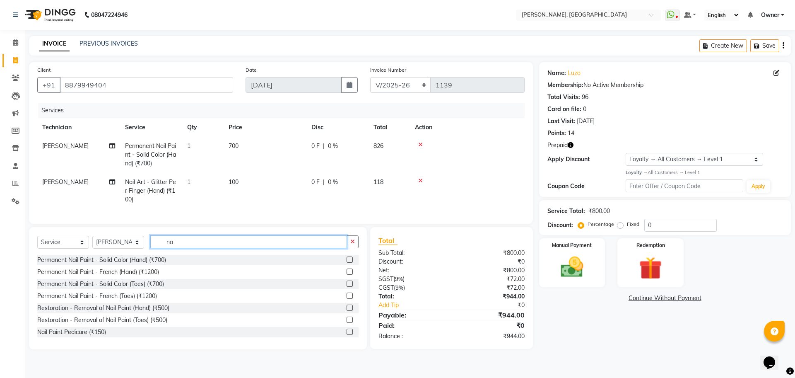
type input "n"
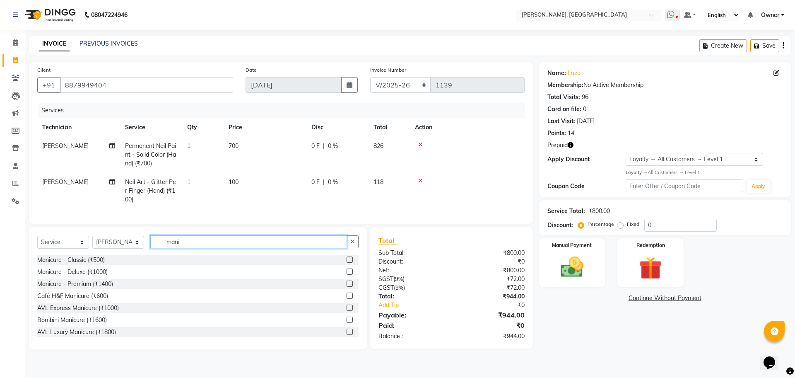
type input "mani"
click at [347, 263] on label at bounding box center [350, 259] width 6 height 6
click at [347, 263] on input "checkbox" at bounding box center [349, 259] width 5 height 5
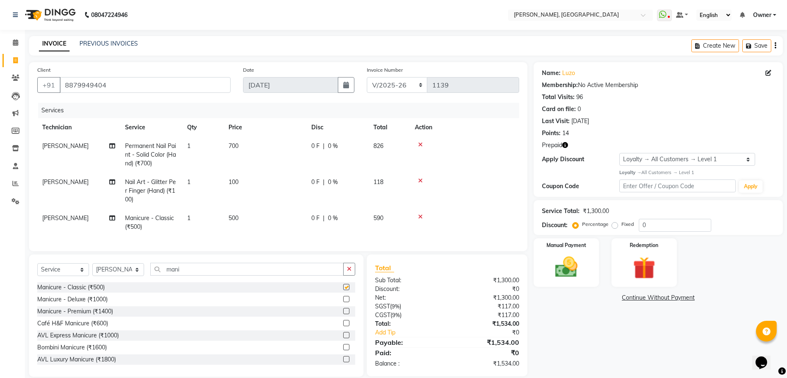
checkbox input "false"
click at [244, 212] on td "500" at bounding box center [265, 222] width 83 height 27
select select "68414"
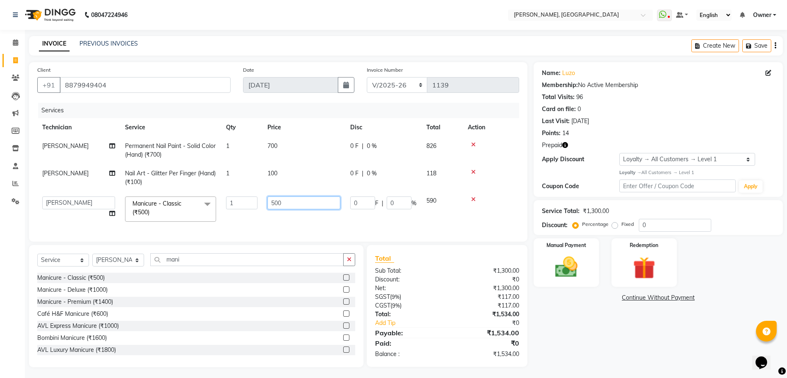
click at [293, 202] on input "500" at bounding box center [304, 202] width 73 height 13
type input "5"
type input "600"
click at [554, 316] on div "Name: Luzo Membership: No Active Membership Total Visits: 96 Card on file: 0 La…" at bounding box center [662, 214] width 256 height 305
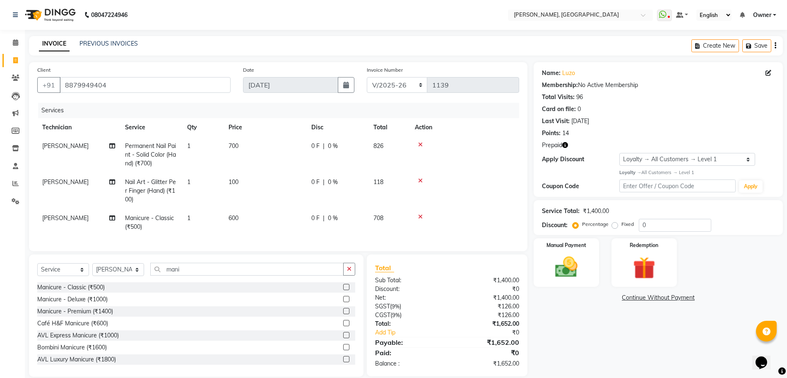
click at [196, 176] on td "1" at bounding box center [202, 191] width 41 height 36
select select "68414"
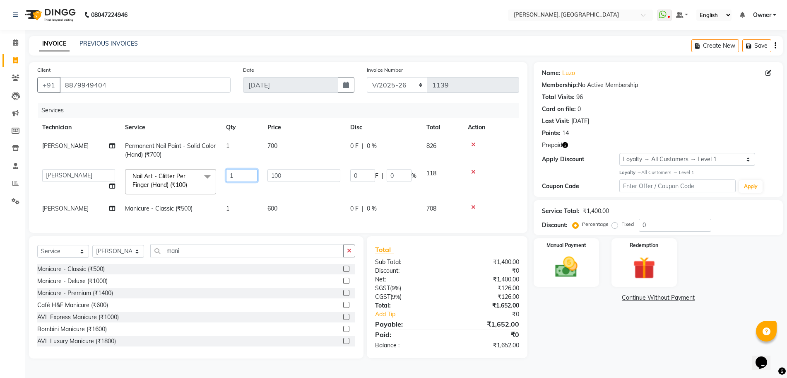
click at [239, 172] on input "1" at bounding box center [241, 175] width 31 height 13
type input "2"
click at [552, 312] on div "Name: Luzo Membership: No Active Membership Total Visits: 96 Card on file: 0 La…" at bounding box center [662, 210] width 256 height 296
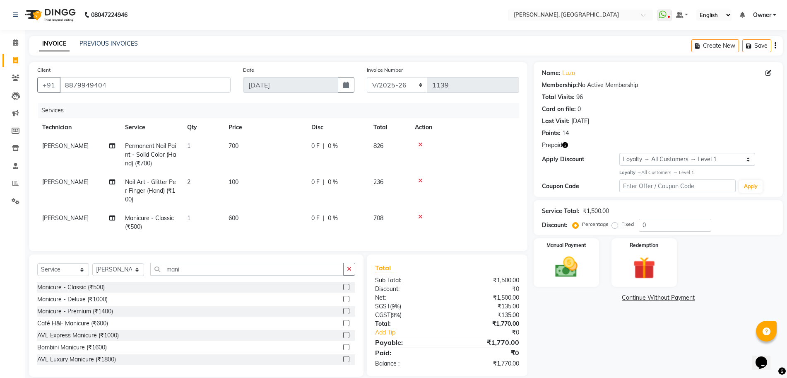
scroll to position [19, 0]
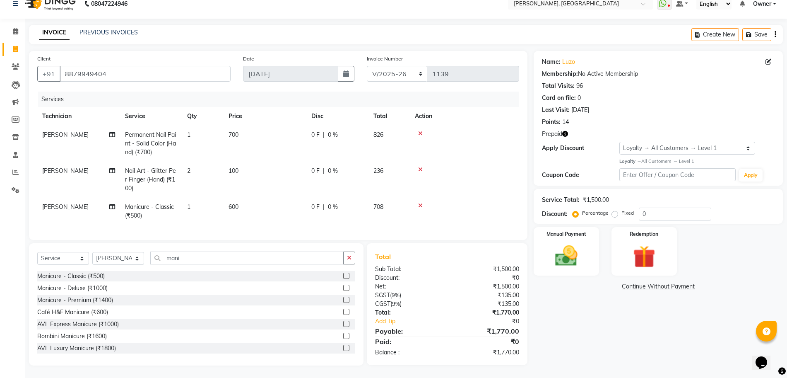
click at [61, 205] on td "[PERSON_NAME]" at bounding box center [78, 211] width 83 height 27
select select "68414"
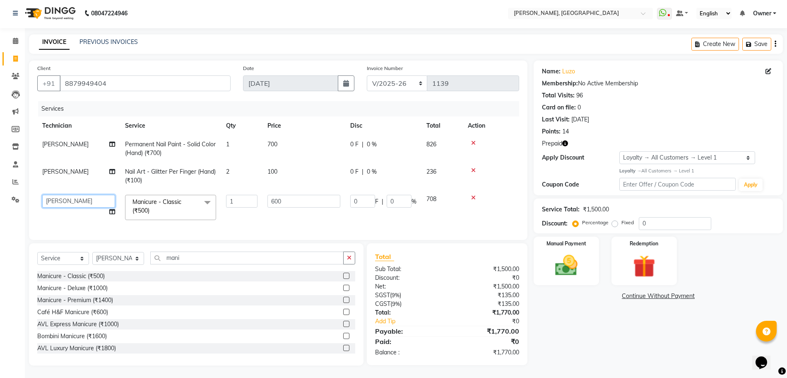
click at [70, 195] on select "ANUP GAURAV GK Manager Owner Prashant PRIYANKA RAKHI SANJANA" at bounding box center [78, 201] width 73 height 13
click at [54, 195] on select "ANUP GAURAV GK Manager Owner Prashant PRIYANKA RAKHI SANJANA" at bounding box center [78, 201] width 73 height 13
click at [67, 195] on select "ANUP GAURAV GK Manager Owner Prashant PRIYANKA RAKHI SANJANA" at bounding box center [78, 201] width 73 height 13
select select "79631"
click at [270, 207] on td "600" at bounding box center [304, 207] width 83 height 35
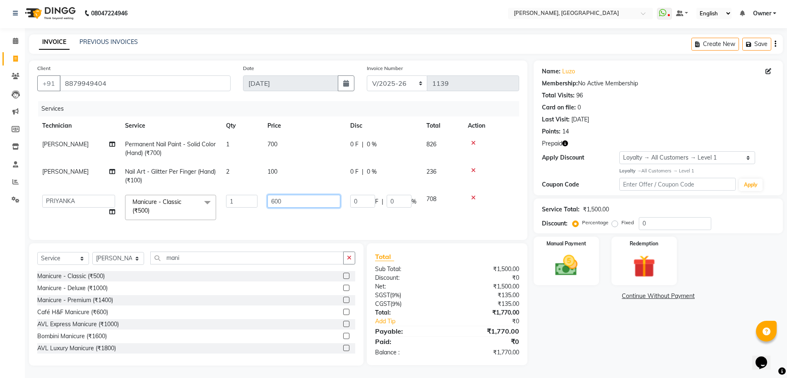
click at [282, 196] on input "600" at bounding box center [304, 201] width 73 height 13
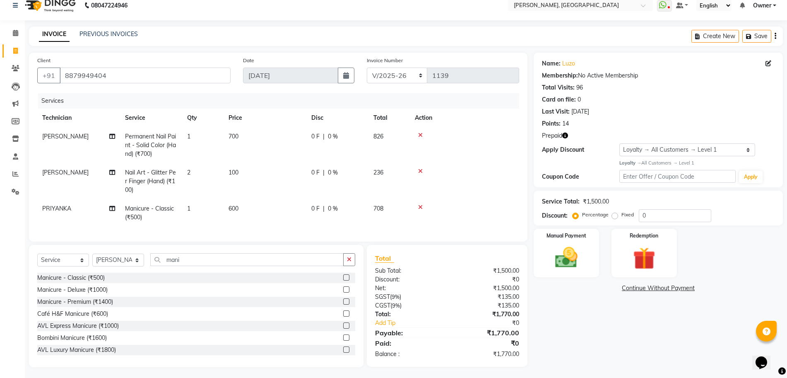
click at [420, 206] on icon at bounding box center [420, 207] width 5 height 6
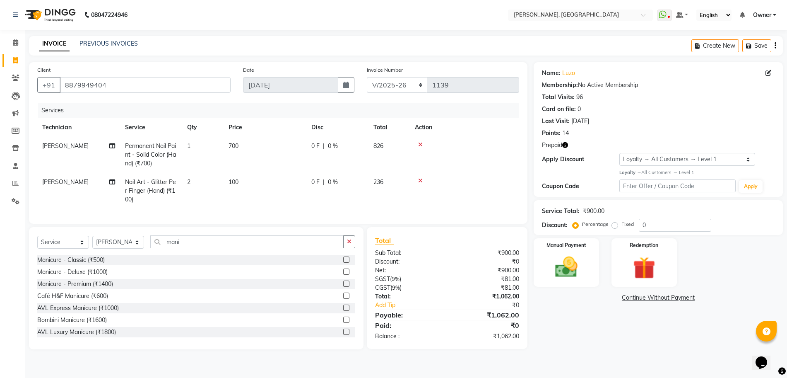
scroll to position [0, 0]
click at [130, 248] on select "Select Technician ANUP GAURAV GK Manager Owner Prashant PRIYANKA RAKHI SANJANA" at bounding box center [118, 242] width 52 height 13
select select "79631"
click at [92, 243] on select "Select Technician ANUP GAURAV GK Manager Owner Prashant PRIYANKA RAKHI SANJANA" at bounding box center [118, 242] width 52 height 13
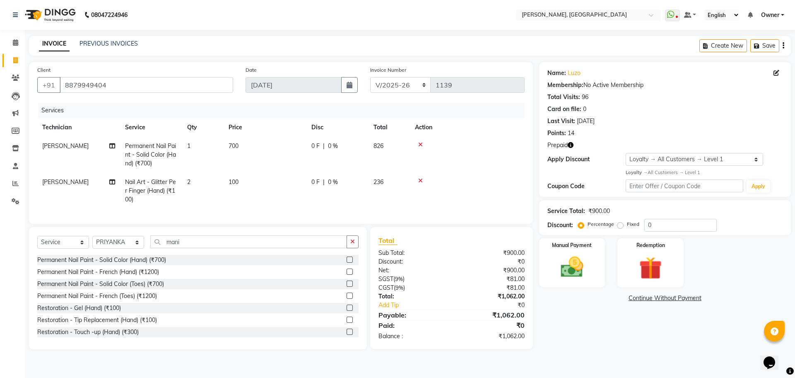
click at [127, 336] on div "Restoration - Touch -up (Hand) (₹300)" at bounding box center [87, 332] width 101 height 9
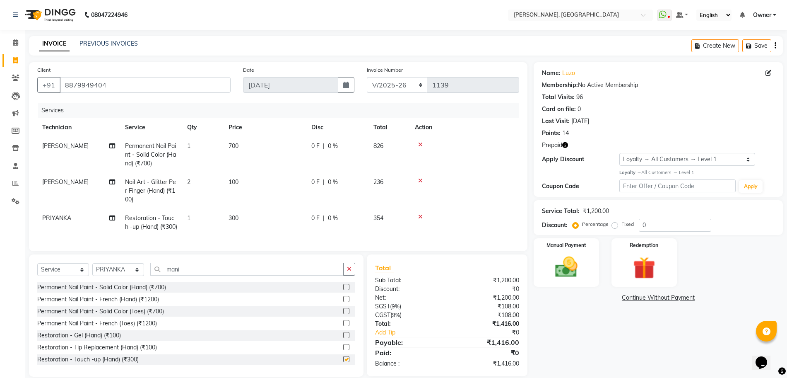
checkbox input "false"
click at [187, 275] on input "mani" at bounding box center [246, 269] width 193 height 13
type input "m"
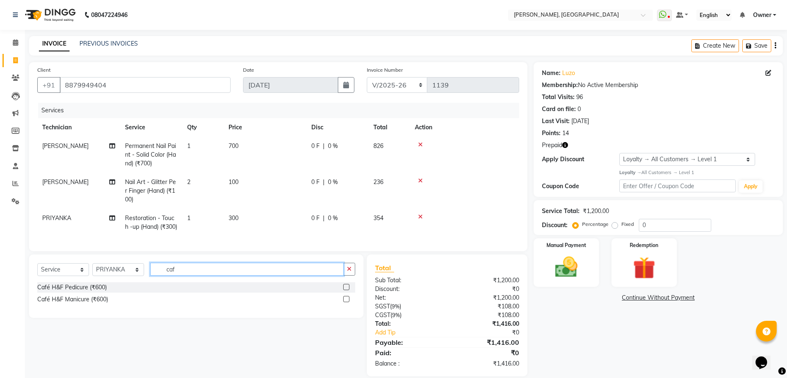
type input "caf"
click at [346, 290] on label at bounding box center [346, 287] width 6 height 6
click at [346, 290] on input "checkbox" at bounding box center [345, 286] width 5 height 5
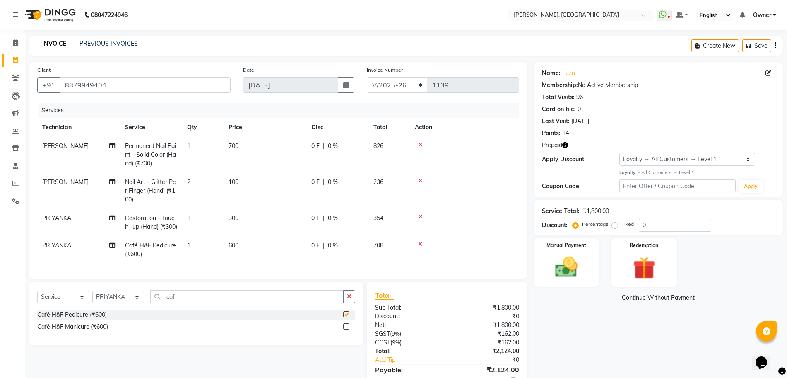
checkbox input "false"
click at [420, 216] on icon at bounding box center [420, 217] width 5 height 6
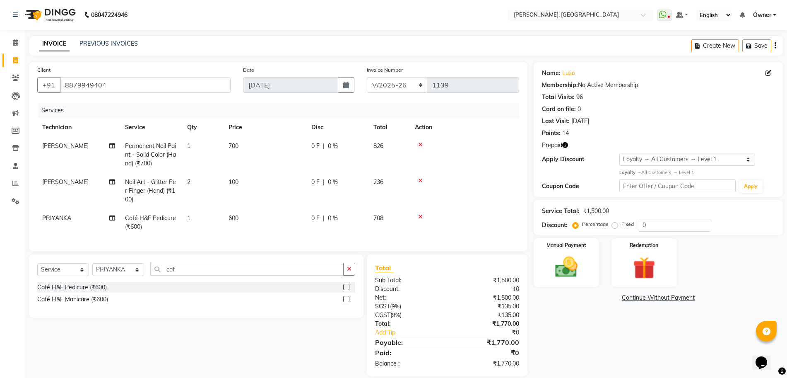
scroll to position [19, 0]
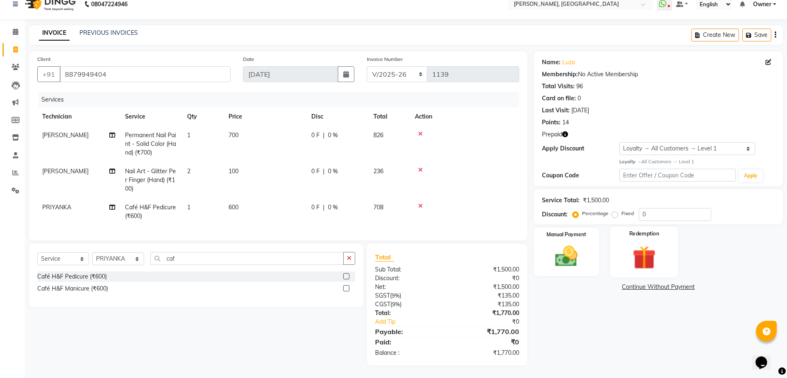
click at [642, 251] on img at bounding box center [644, 257] width 38 height 29
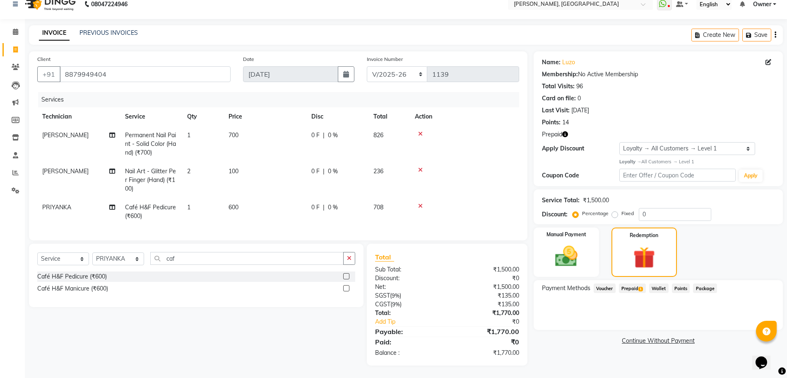
click at [627, 283] on span "Prepaid 1" at bounding box center [632, 288] width 27 height 10
click at [747, 314] on button "Add" at bounding box center [755, 321] width 30 height 14
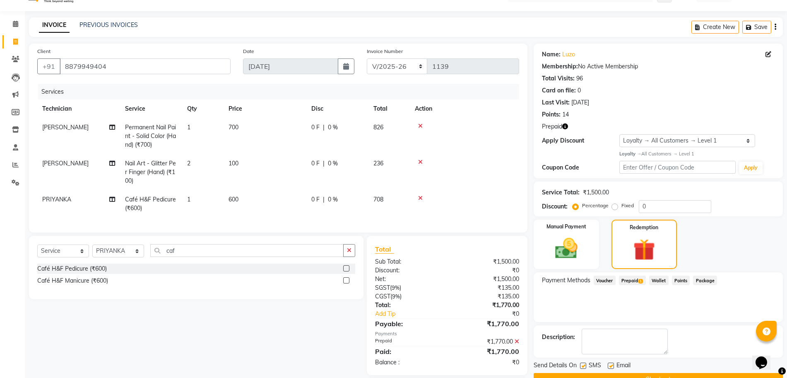
scroll to position [77, 0]
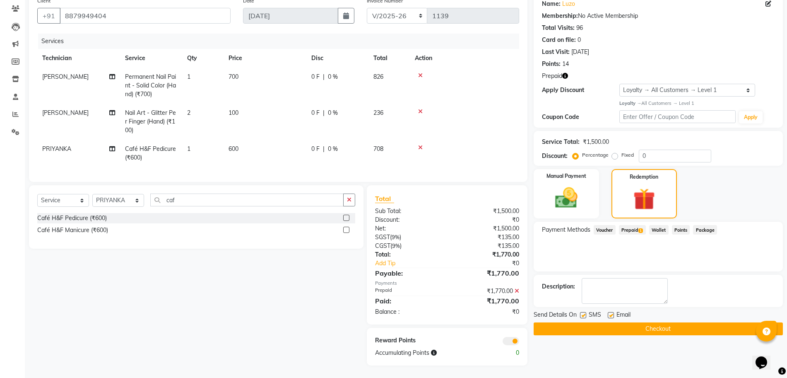
click at [612, 322] on button "Checkout" at bounding box center [658, 328] width 249 height 13
